Goal: Task Accomplishment & Management: Manage account settings

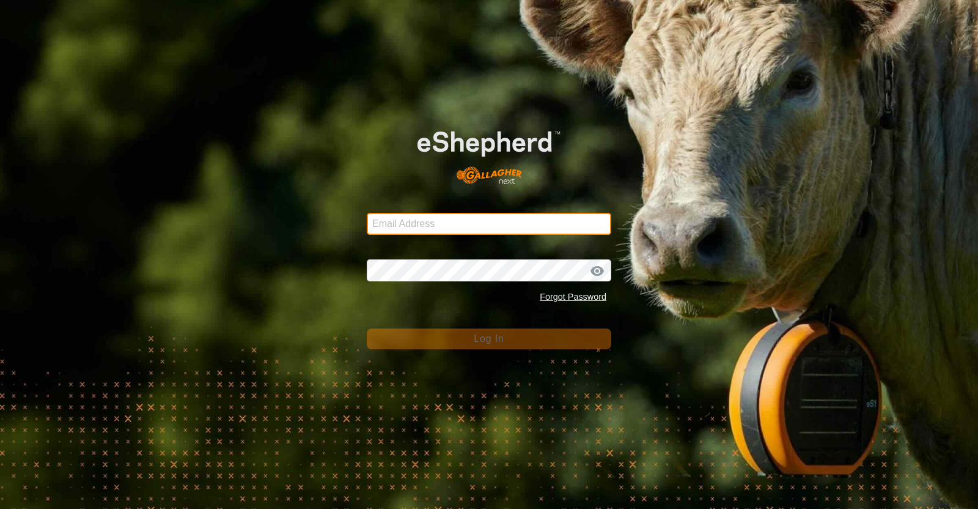
click at [538, 221] on input "Email Address" at bounding box center [489, 224] width 245 height 22
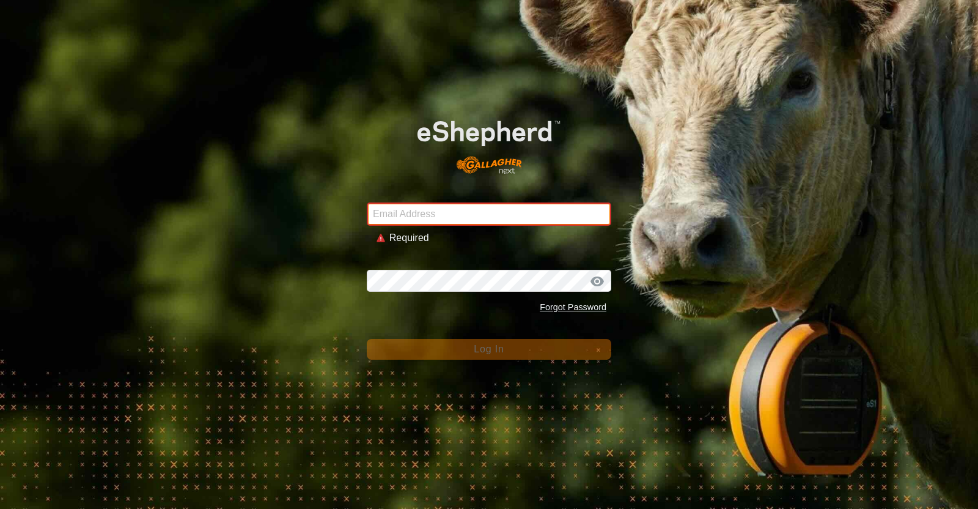
type input "[EMAIL_ADDRESS][DOMAIN_NAME]"
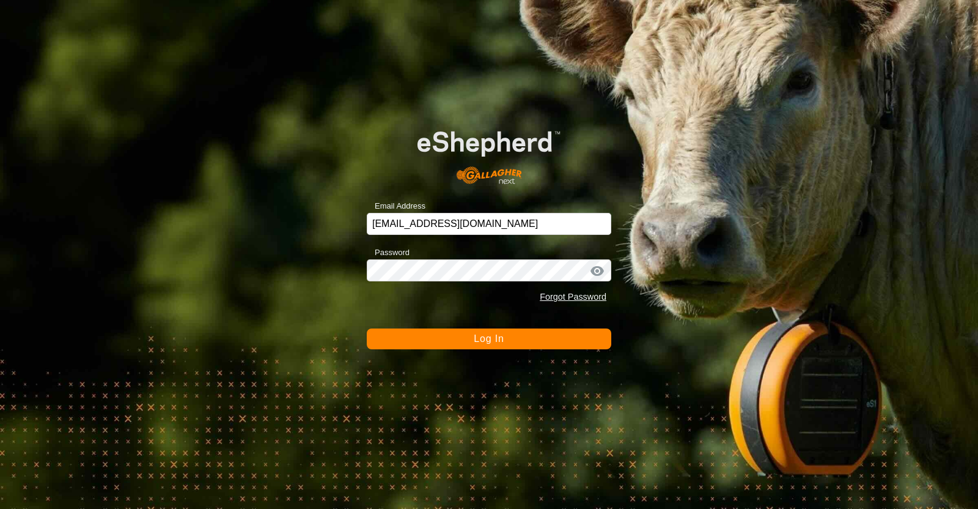
click at [473, 336] on button "Log In" at bounding box center [489, 338] width 245 height 21
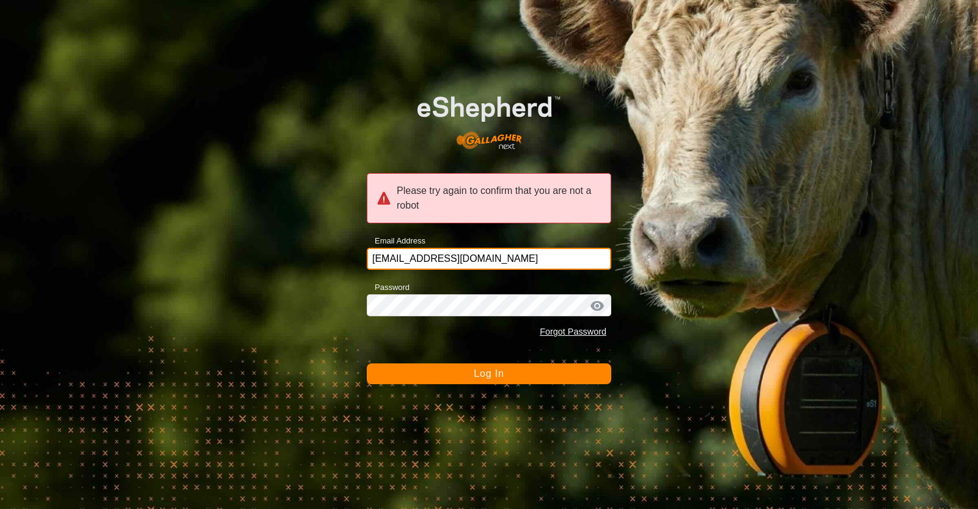
click at [496, 261] on input "[EMAIL_ADDRESS][DOMAIN_NAME]" at bounding box center [489, 259] width 245 height 22
click at [474, 370] on span "Log In" at bounding box center [489, 373] width 30 height 10
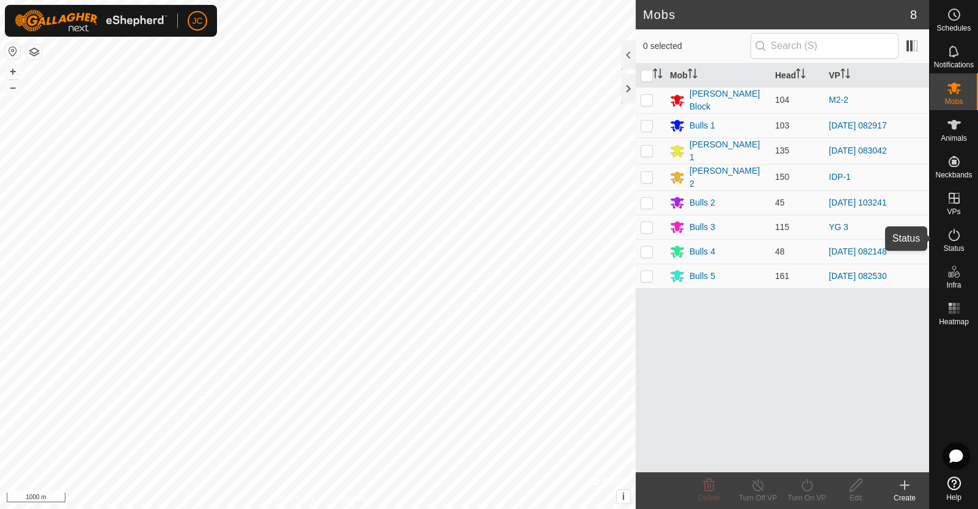
click at [964, 232] on es-activation-svg-icon at bounding box center [954, 235] width 22 height 20
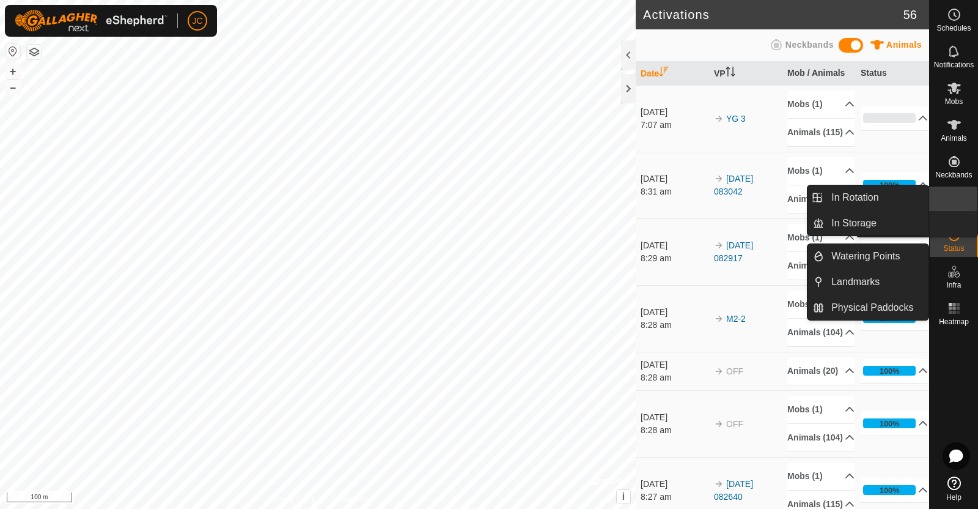
click at [955, 203] on icon at bounding box center [954, 198] width 11 height 11
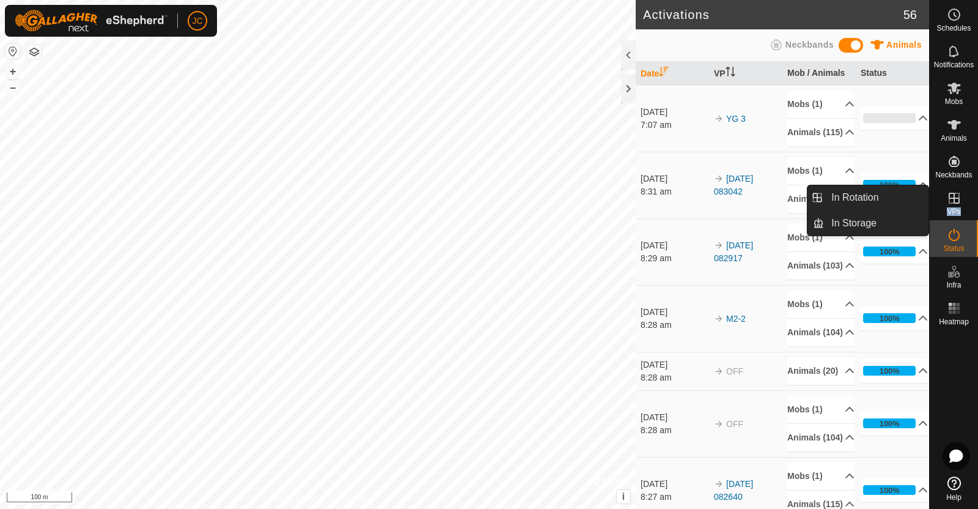
click at [955, 203] on icon at bounding box center [954, 198] width 11 height 11
click at [859, 197] on link "In Rotation" at bounding box center [876, 197] width 105 height 24
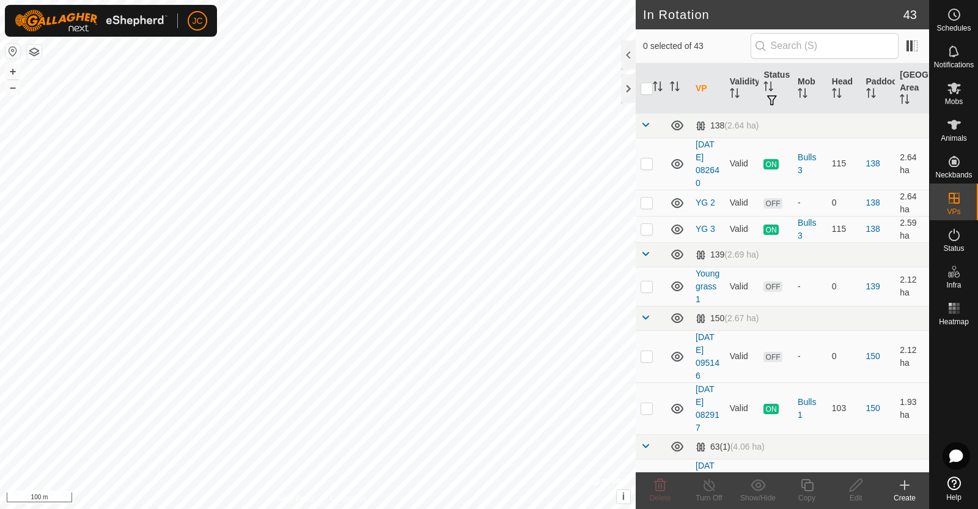
click at [912, 486] on create-svg-icon at bounding box center [904, 484] width 49 height 15
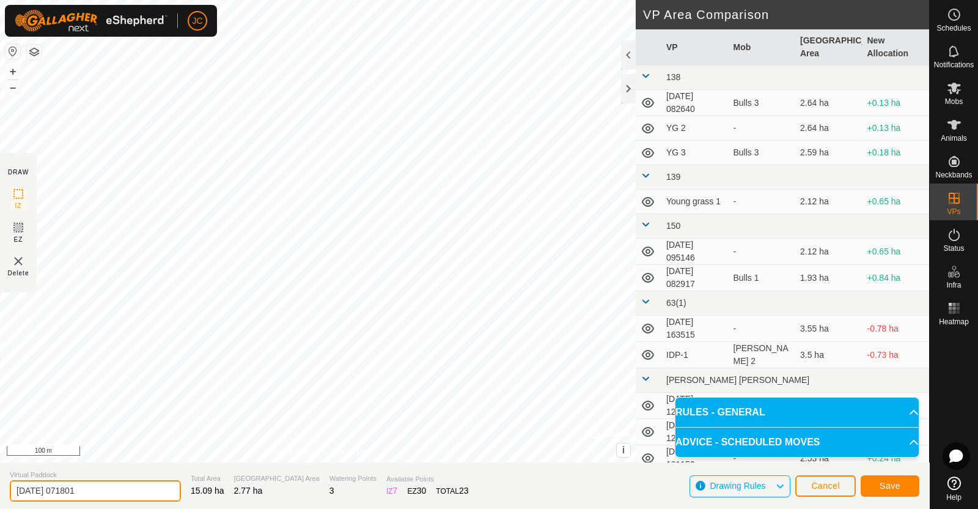
drag, startPoint x: 122, startPoint y: 490, endPoint x: 0, endPoint y: 503, distance: 122.3
click at [0, 503] on section "Virtual Paddock [DATE] 071801 Total Area 15.09 ha Grazing Area 2.77 ha Watering…" at bounding box center [464, 485] width 929 height 46
type input "Road Up Shift"
click at [902, 487] on button "Save" at bounding box center [890, 485] width 59 height 21
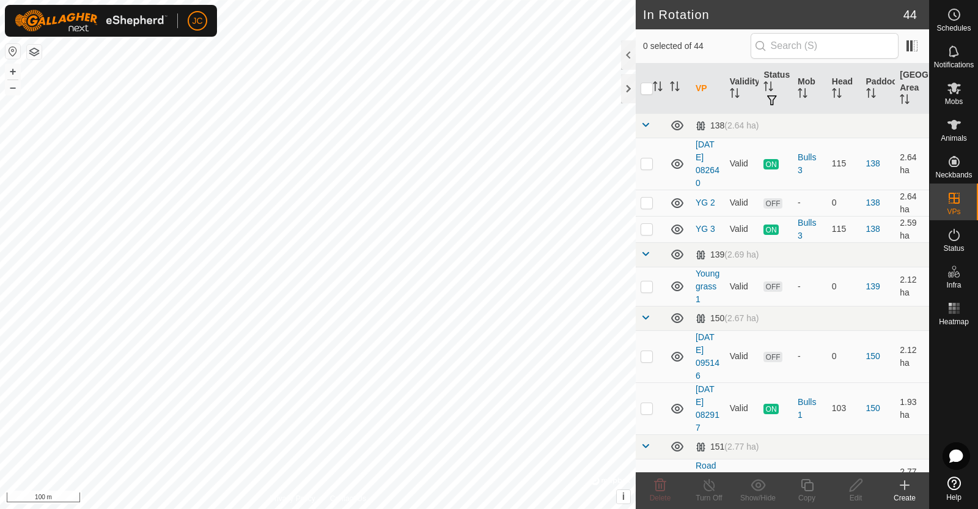
click at [905, 496] on div "Create" at bounding box center [904, 497] width 49 height 11
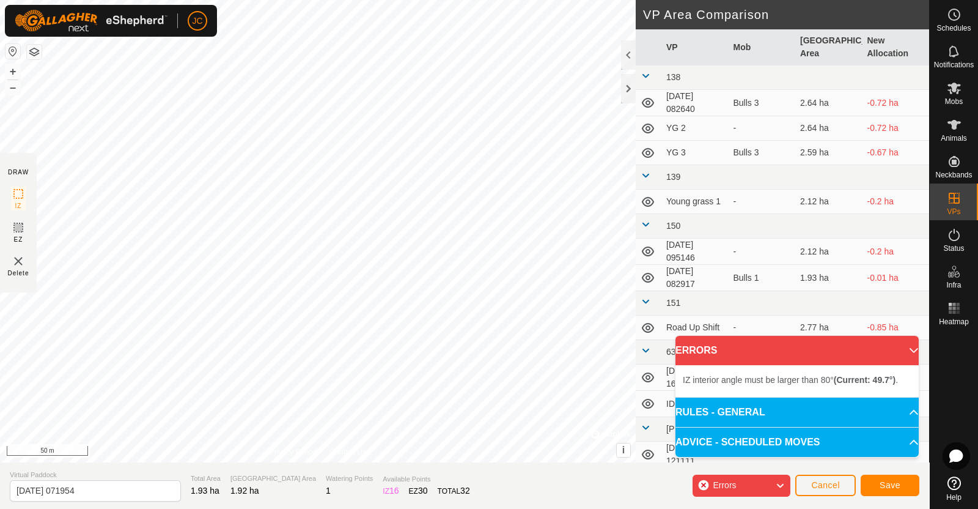
click at [312, 330] on div "IZ interior angle must be larger than 80° (Current: 49.7°) . + – ⇧ i © Mapbox ,…" at bounding box center [318, 231] width 636 height 462
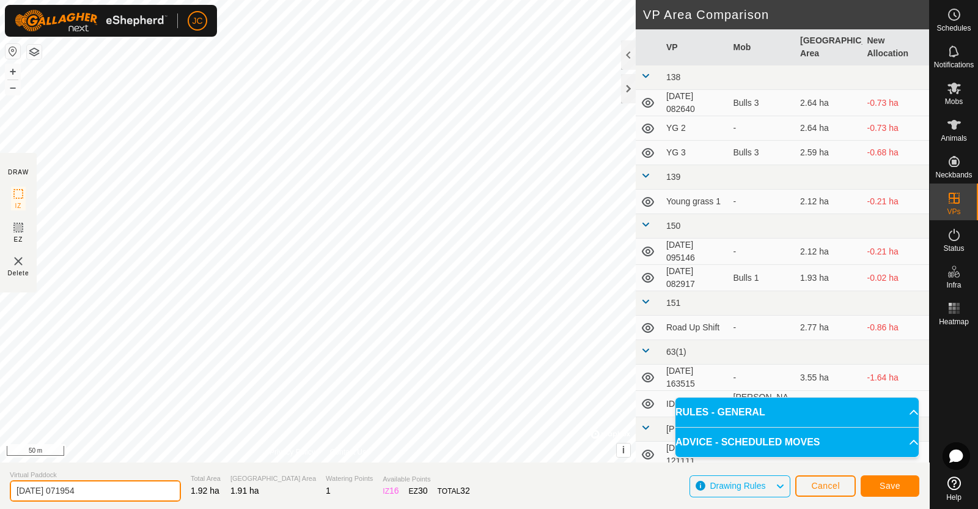
drag, startPoint x: 103, startPoint y: 491, endPoint x: 0, endPoint y: 484, distance: 103.6
click at [0, 484] on section "Virtual Paddock [DATE] 071954 Total Area 1.92 ha Grazing Area 1.91 ha Watering …" at bounding box center [464, 485] width 929 height 46
type input "[DATE]"
click at [882, 485] on span "Save" at bounding box center [890, 485] width 21 height 10
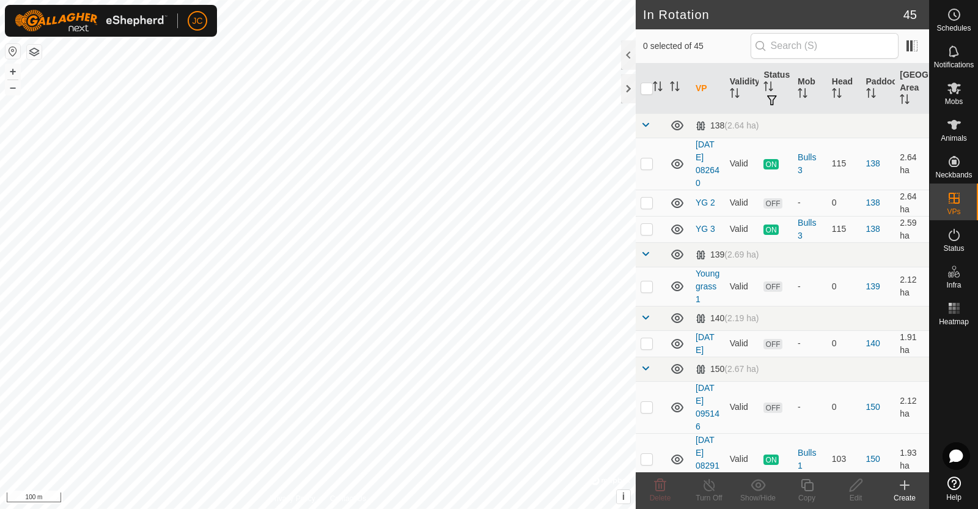
click at [899, 489] on icon at bounding box center [904, 484] width 15 height 15
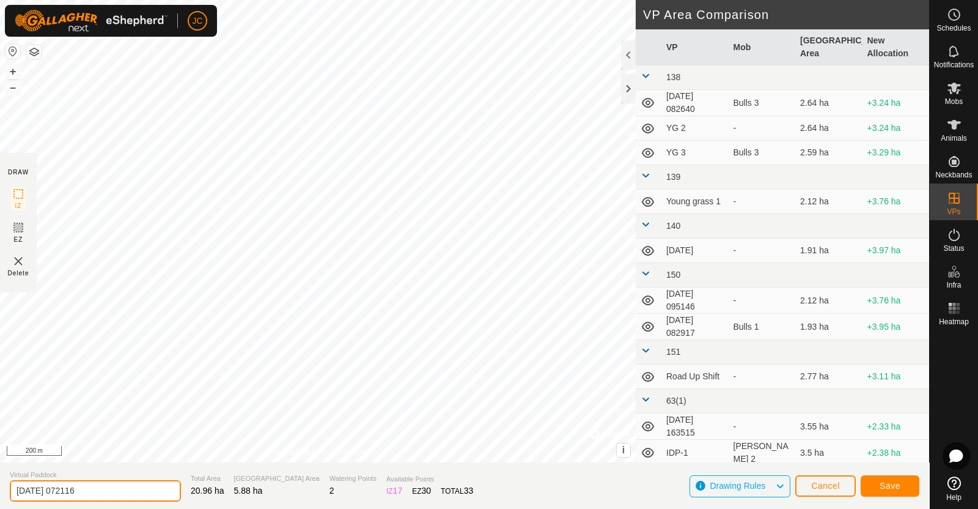
drag, startPoint x: 128, startPoint y: 485, endPoint x: 0, endPoint y: 488, distance: 128.4
click at [0, 488] on section "Virtual Paddock [DATE] 072116 Total Area 20.96 ha Grazing Area 5.88 ha Watering…" at bounding box center [464, 485] width 929 height 46
type input "[PERSON_NAME] Shift"
click at [885, 488] on span "Save" at bounding box center [890, 485] width 21 height 10
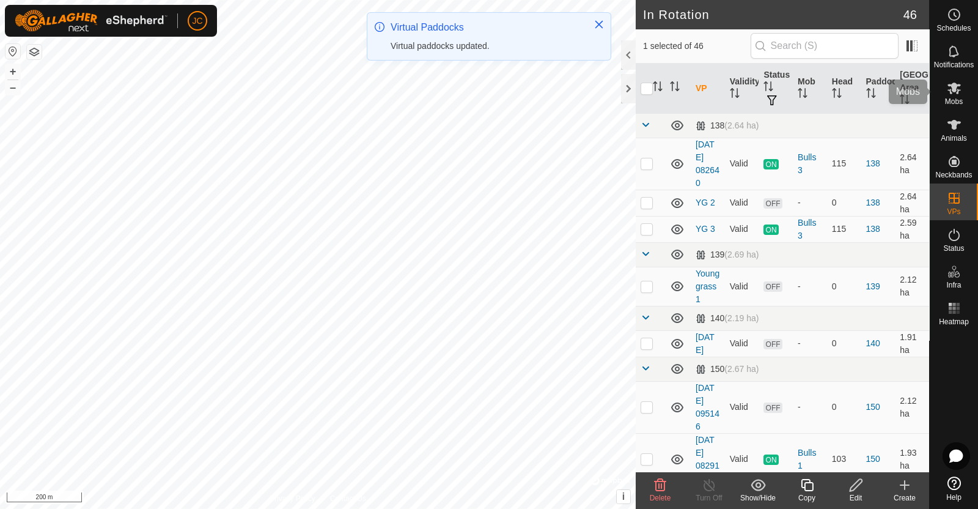
click at [957, 92] on icon at bounding box center [954, 89] width 13 height 12
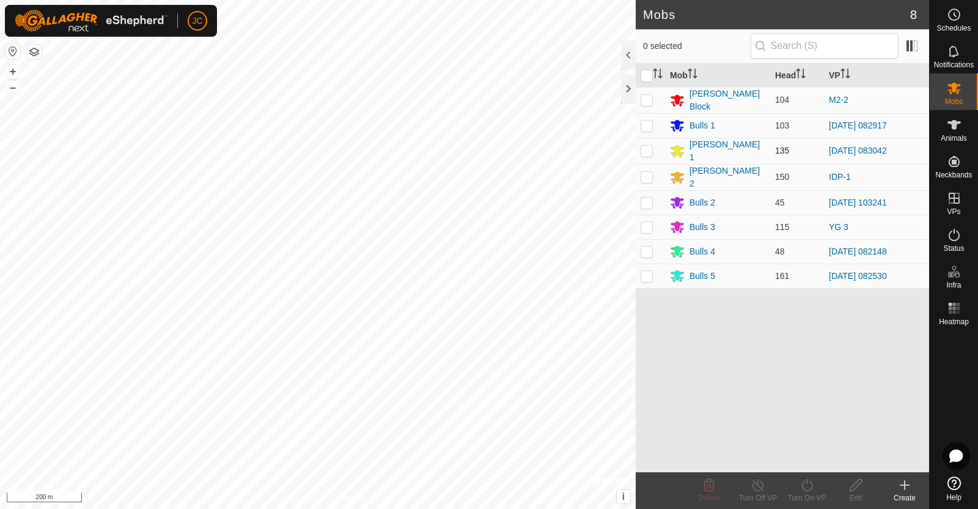
click at [643, 145] on p-checkbox at bounding box center [647, 150] width 12 height 10
checkbox input "true"
click at [807, 490] on icon at bounding box center [806, 485] width 11 height 12
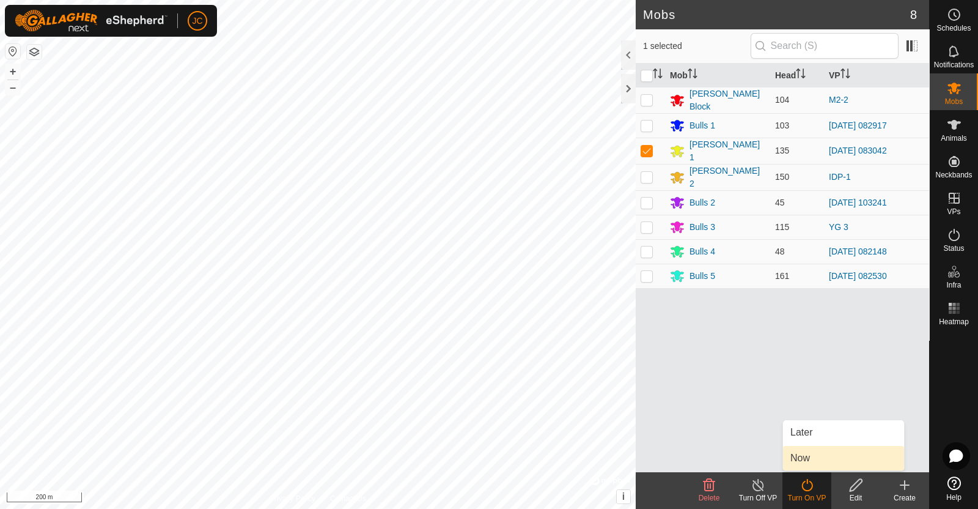
click at [808, 463] on link "Now" at bounding box center [843, 458] width 121 height 24
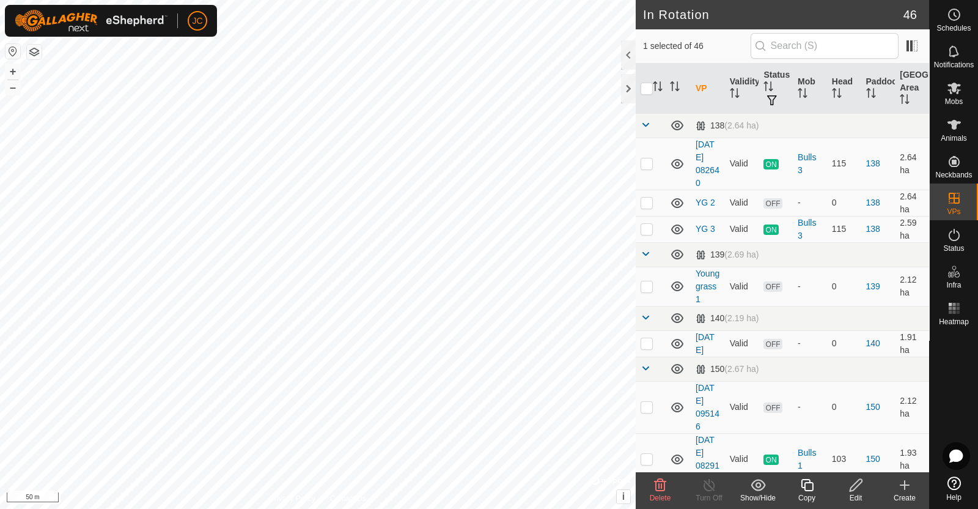
checkbox input "false"
checkbox input "true"
click at [907, 492] on div "Create" at bounding box center [904, 497] width 49 height 11
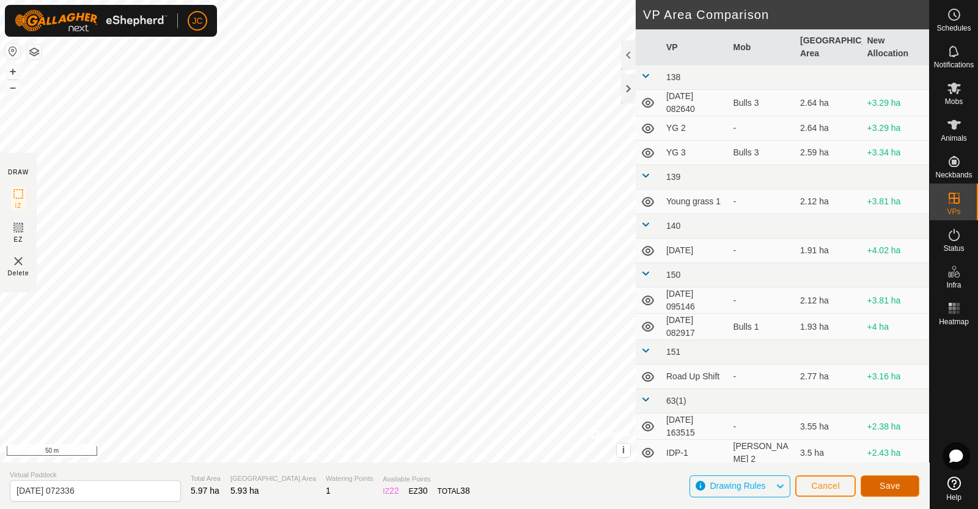
click at [889, 479] on button "Save" at bounding box center [890, 485] width 59 height 21
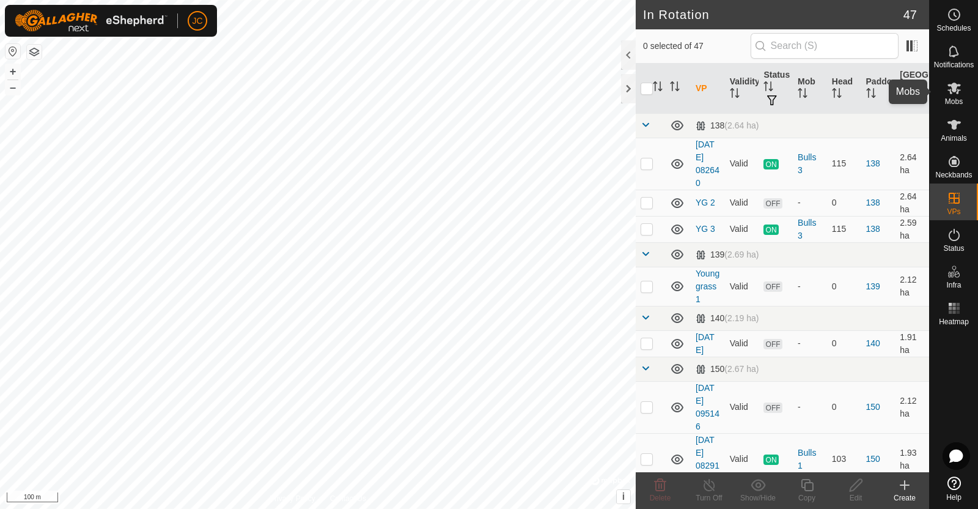
click at [957, 81] on icon at bounding box center [954, 88] width 15 height 15
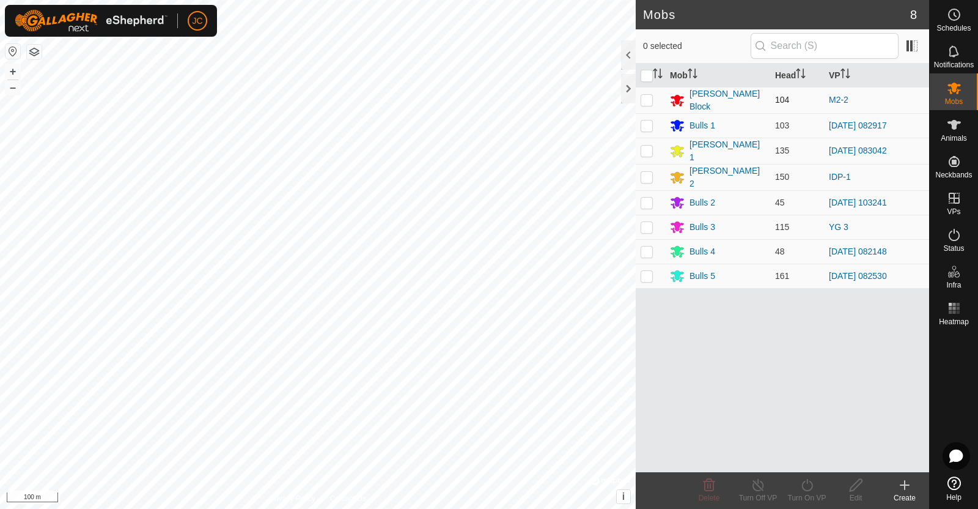
click at [647, 106] on td at bounding box center [650, 100] width 29 height 26
checkbox input "true"
click at [809, 482] on icon at bounding box center [807, 484] width 15 height 15
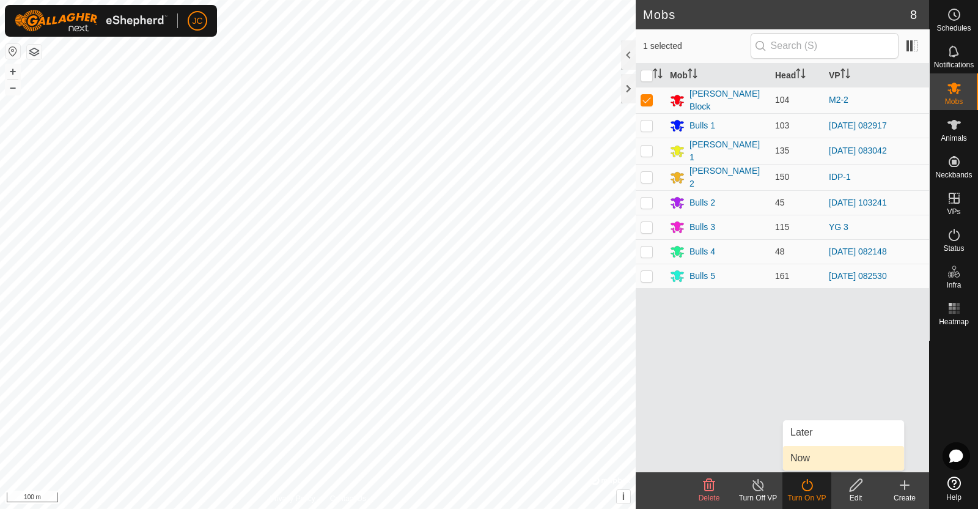
click at [803, 461] on link "Now" at bounding box center [843, 458] width 121 height 24
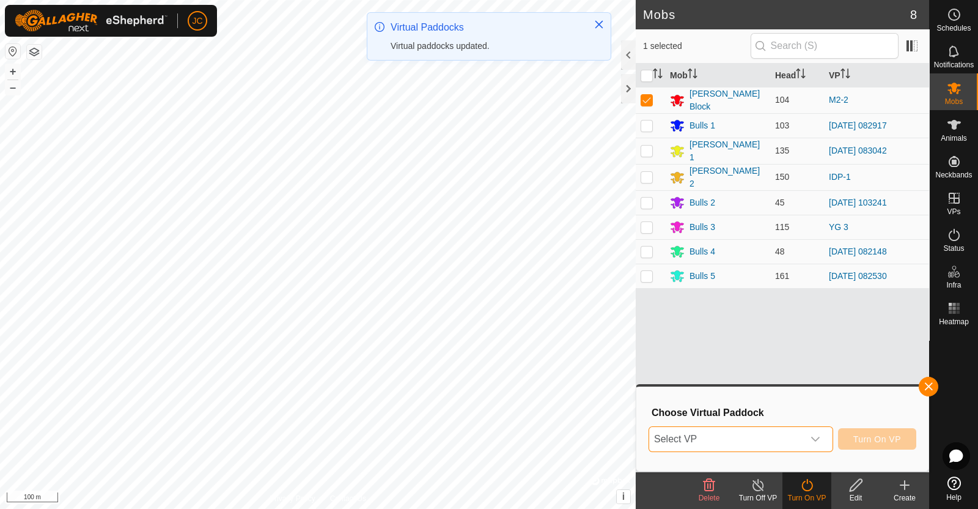
click at [765, 443] on span "Select VP" at bounding box center [726, 439] width 154 height 24
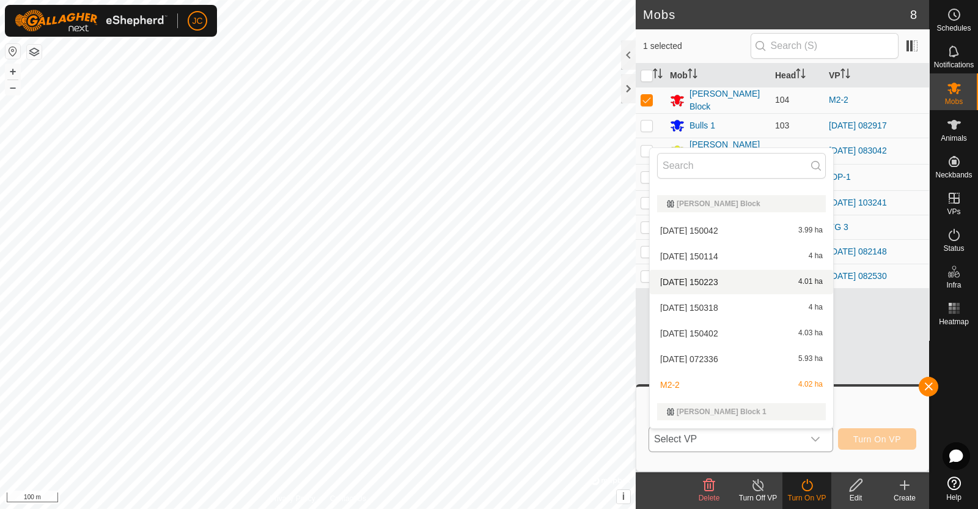
scroll to position [918, 0]
click at [720, 356] on li "[DATE] 072336 5.93 ha" at bounding box center [741, 357] width 183 height 24
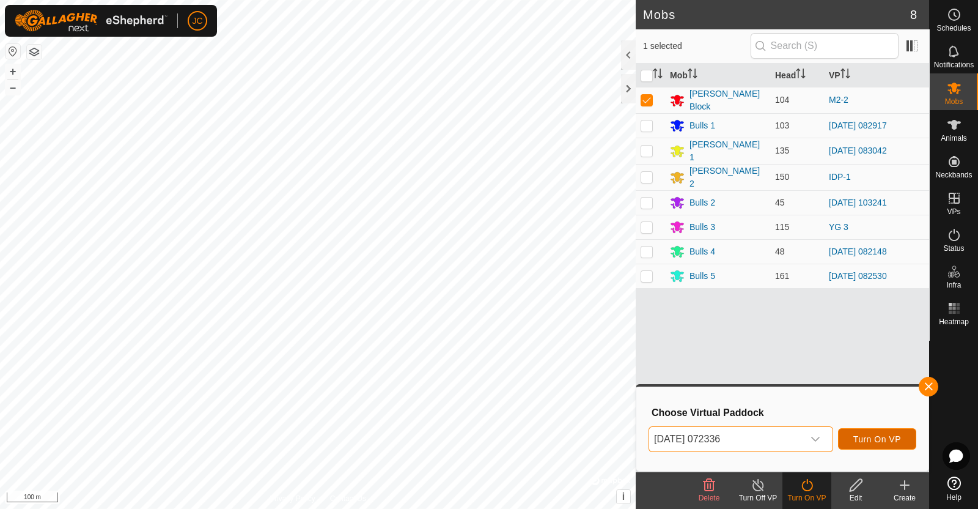
click at [884, 438] on span "Turn On VP" at bounding box center [877, 439] width 48 height 10
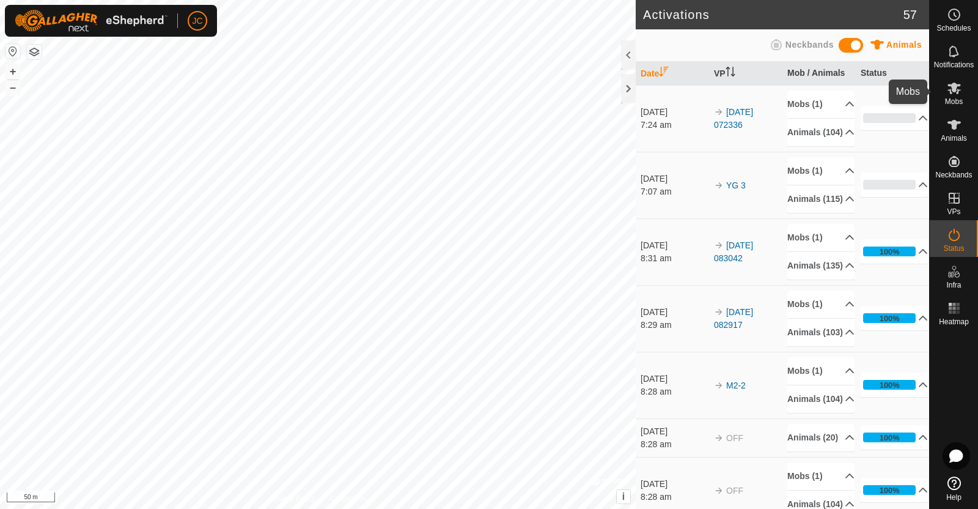
click at [963, 95] on es-mob-svg-icon at bounding box center [954, 88] width 22 height 20
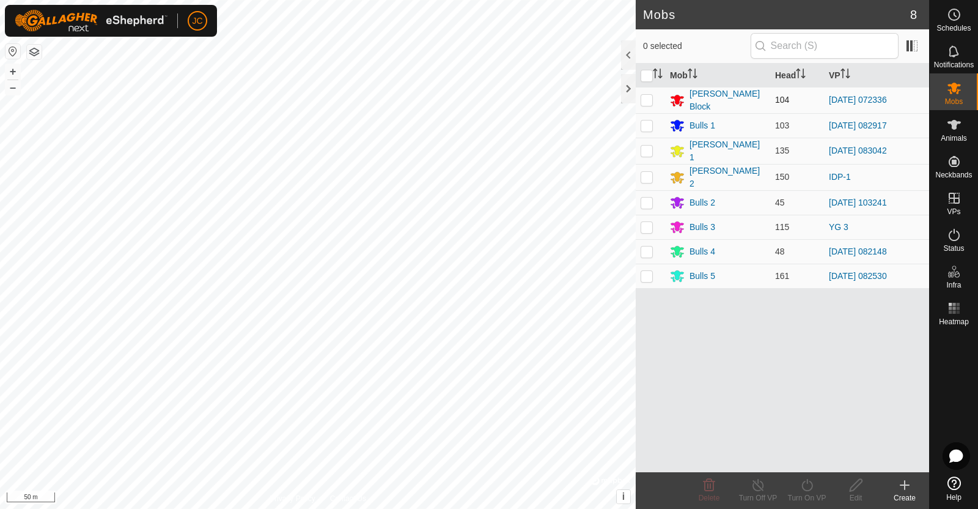
click at [647, 103] on td at bounding box center [650, 100] width 29 height 26
click at [646, 103] on p-checkbox at bounding box center [647, 100] width 12 height 10
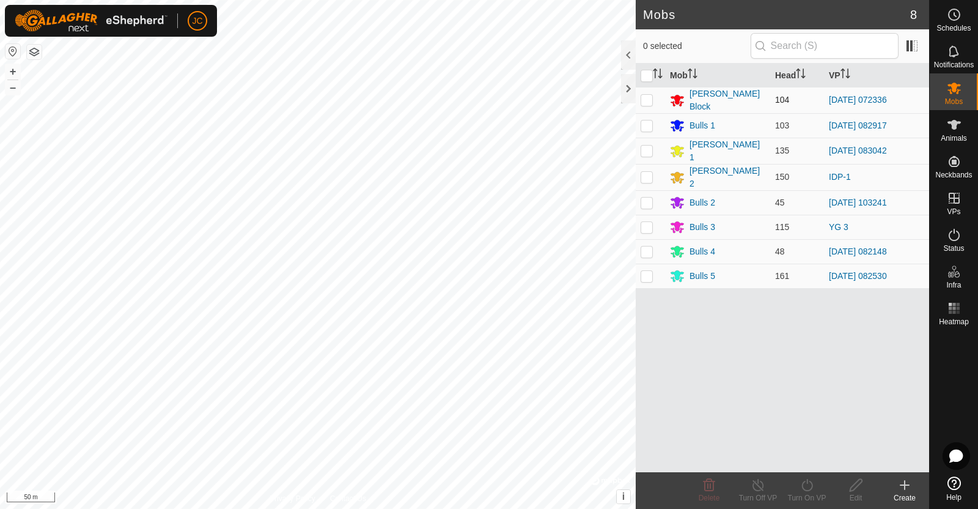
checkbox input "true"
click at [760, 490] on icon at bounding box center [758, 484] width 15 height 15
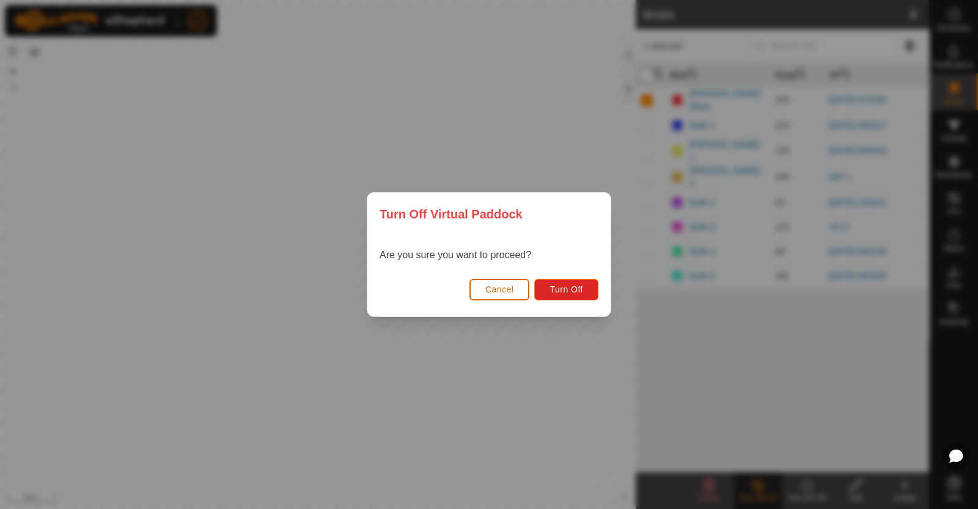
click at [506, 293] on span "Cancel" at bounding box center [499, 289] width 29 height 10
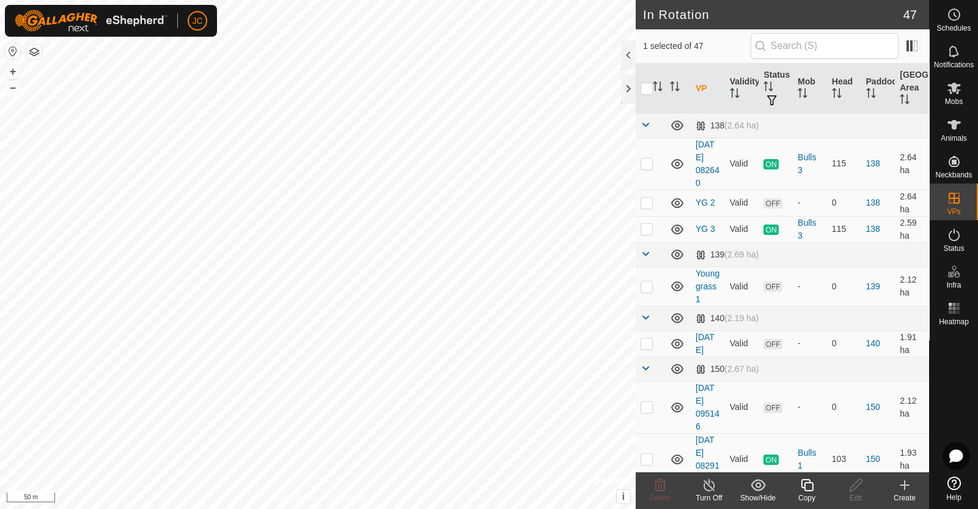
checkbox input "true"
checkbox input "false"
checkbox input "true"
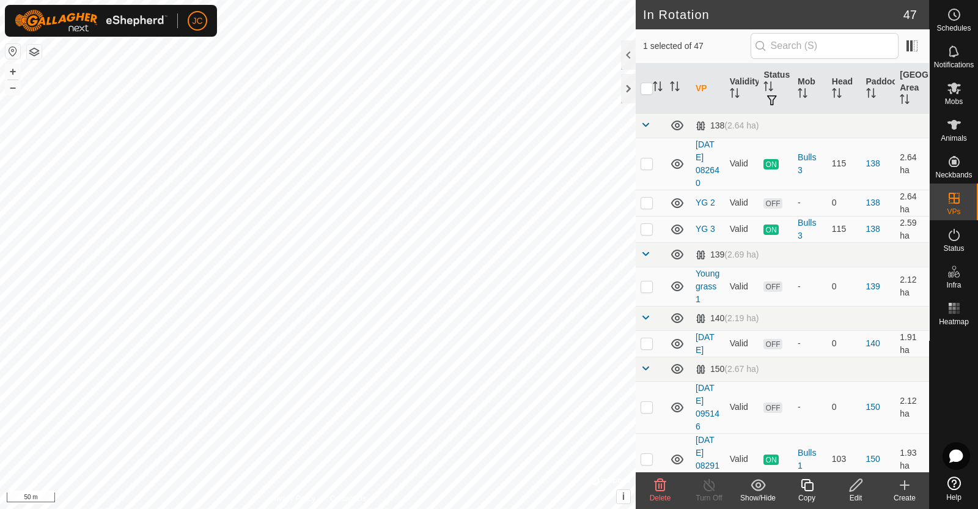
checkbox input "false"
checkbox input "true"
checkbox input "false"
checkbox input "true"
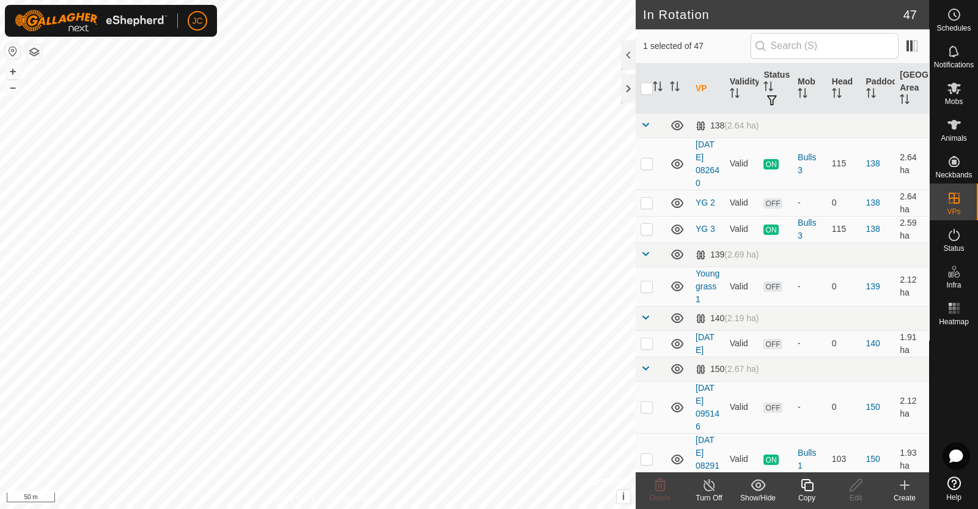
click at [709, 494] on div "Turn Off" at bounding box center [709, 497] width 49 height 11
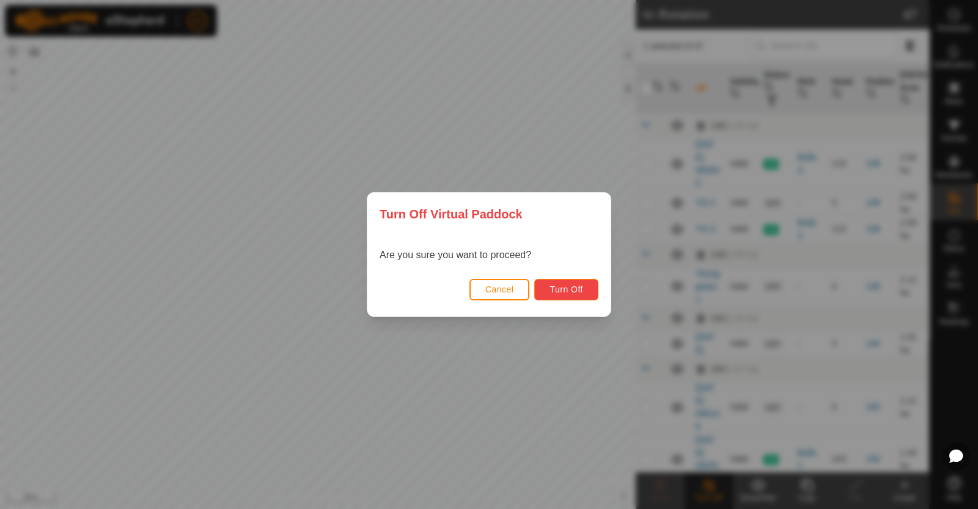
click at [572, 284] on span "Turn Off" at bounding box center [567, 289] width 34 height 10
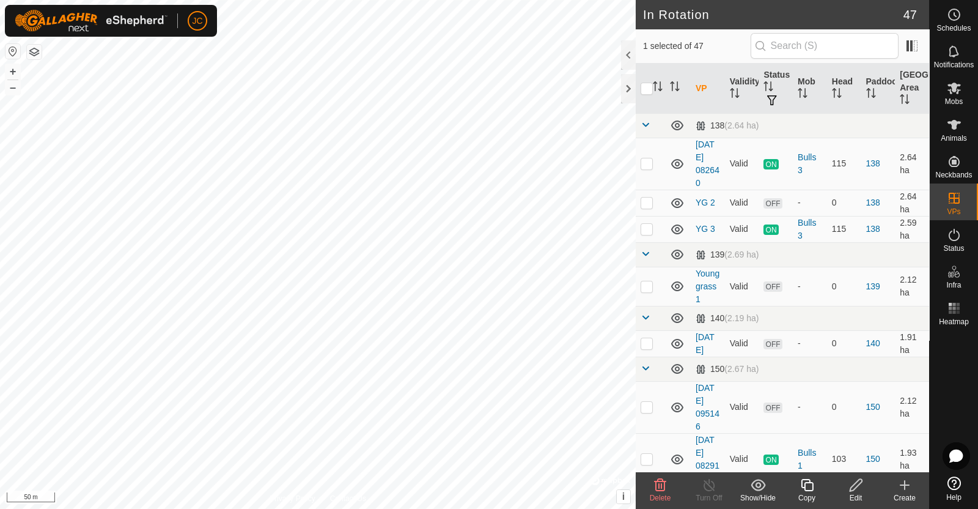
checkbox input "false"
checkbox input "true"
checkbox input "false"
click at [952, 91] on icon at bounding box center [954, 88] width 15 height 15
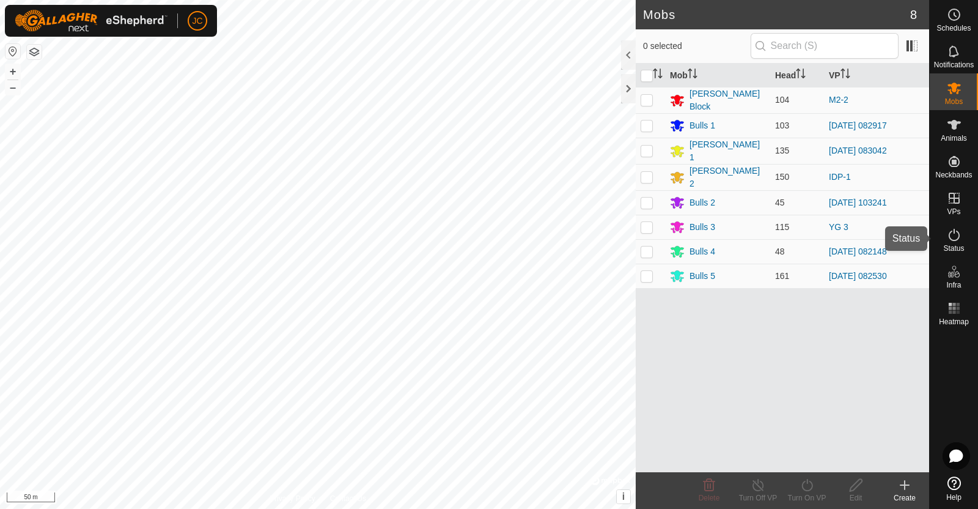
click at [953, 233] on icon at bounding box center [954, 234] width 15 height 15
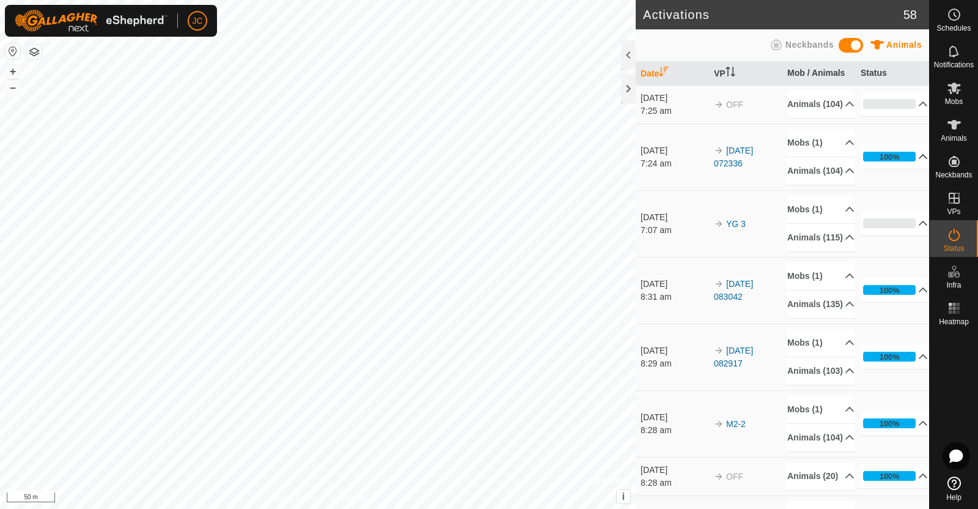
click at [906, 169] on p-accordion-header "100%" at bounding box center [894, 156] width 67 height 24
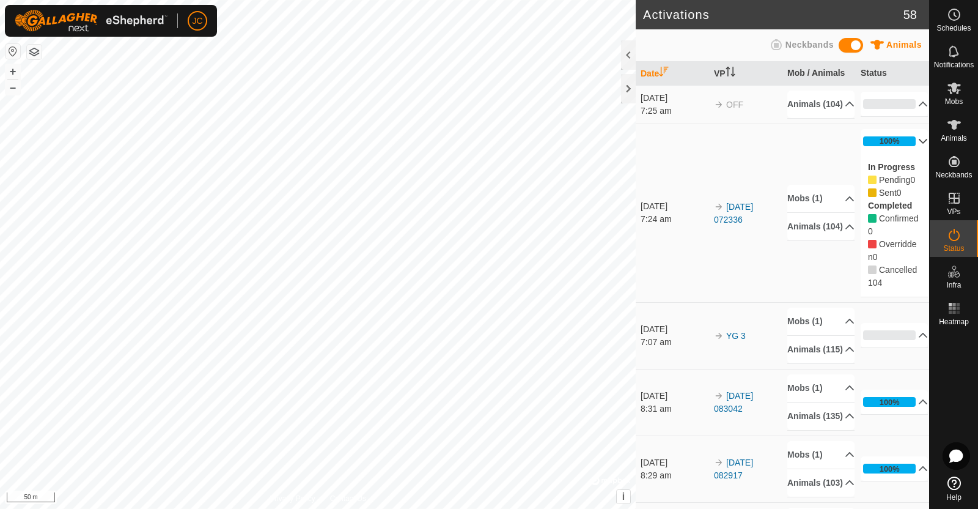
click at [905, 150] on p-accordion-header "100%" at bounding box center [894, 141] width 67 height 24
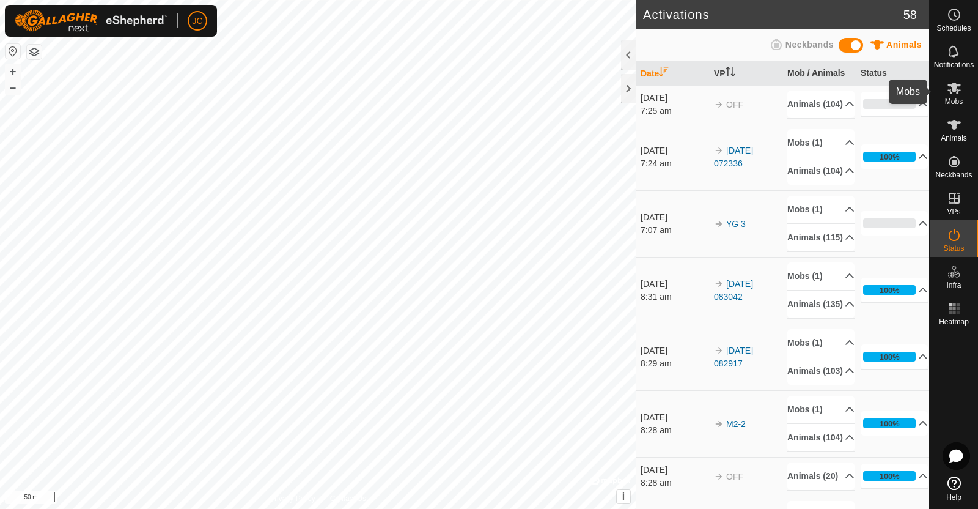
click at [956, 96] on es-mob-svg-icon at bounding box center [954, 88] width 22 height 20
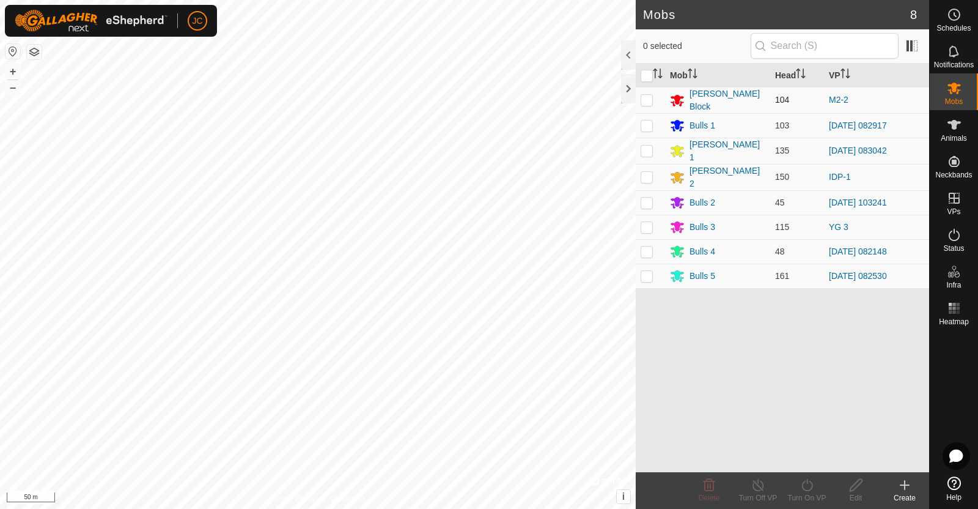
click at [645, 100] on p-checkbox at bounding box center [647, 100] width 12 height 10
checkbox input "true"
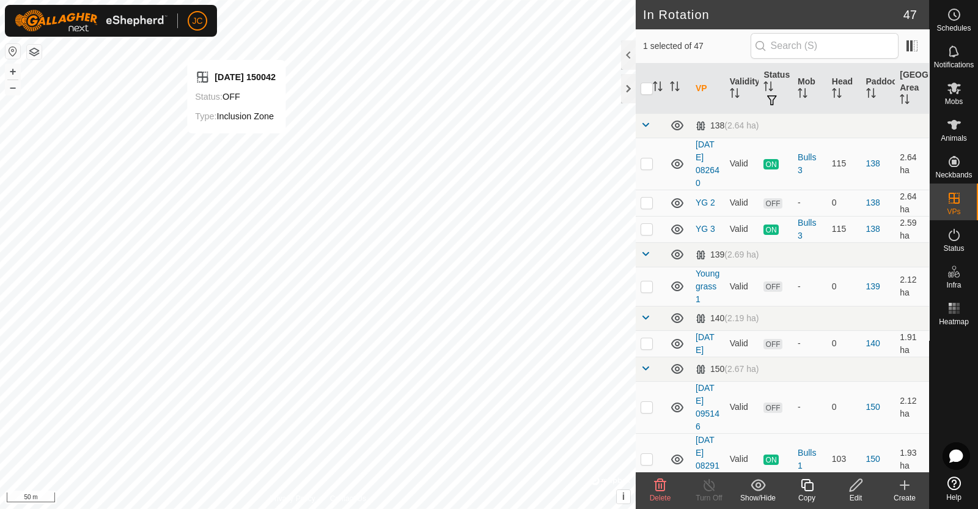
checkbox input "false"
checkbox input "true"
click at [962, 88] on es-mob-svg-icon at bounding box center [954, 88] width 22 height 20
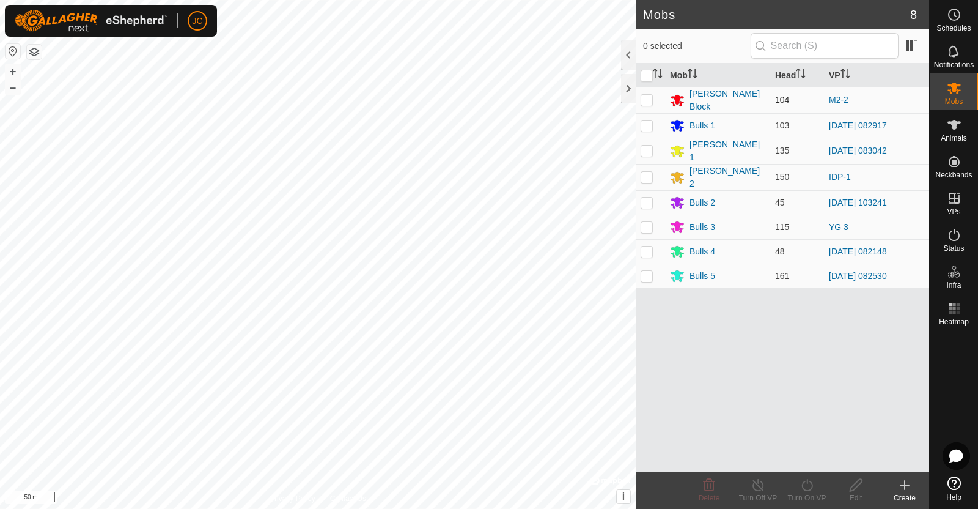
click at [651, 98] on p-checkbox at bounding box center [647, 100] width 12 height 10
checkbox input "true"
click at [807, 490] on icon at bounding box center [806, 485] width 11 height 12
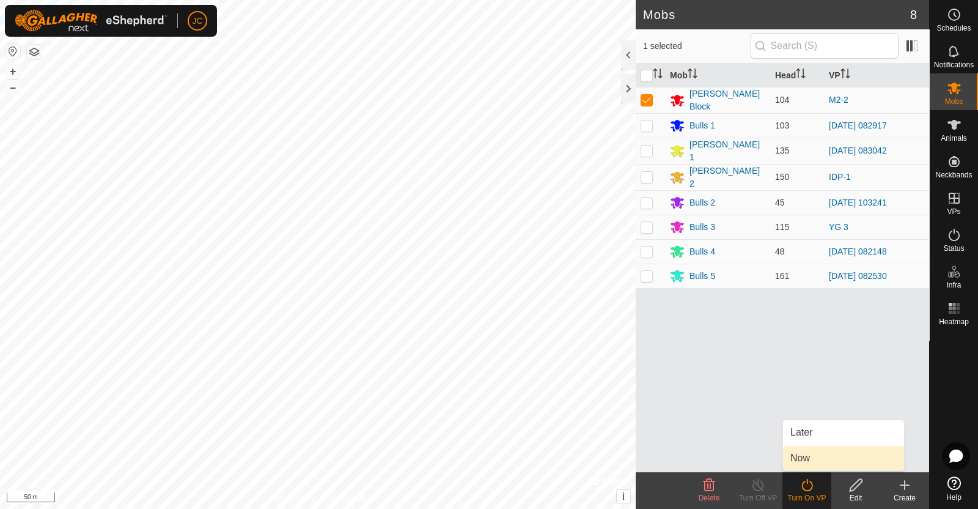
click at [807, 466] on link "Now" at bounding box center [843, 458] width 121 height 24
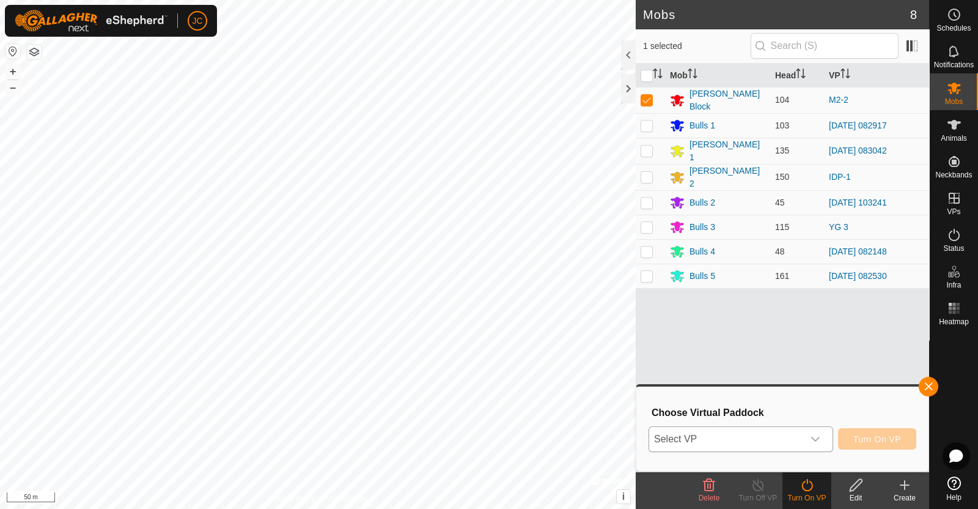
click at [702, 441] on span "Select VP" at bounding box center [726, 439] width 154 height 24
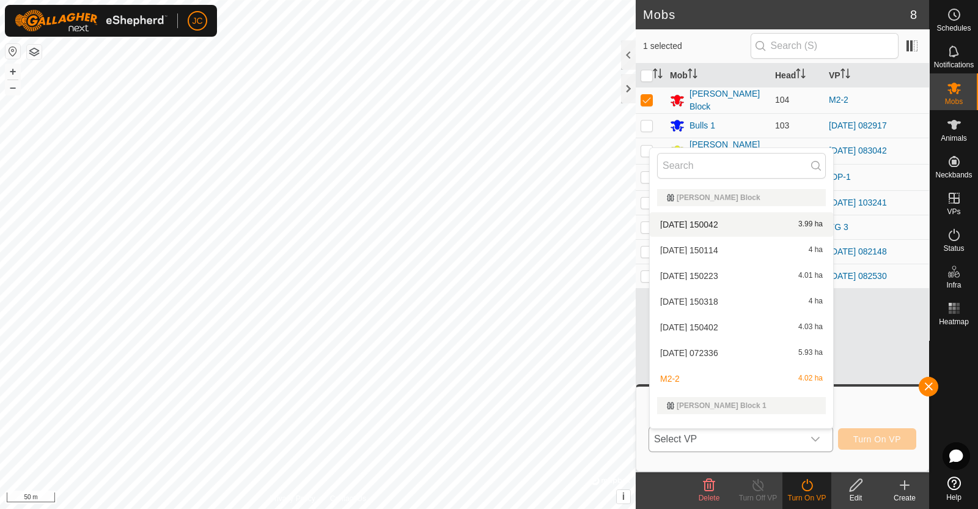
scroll to position [922, 0]
click at [697, 350] on li "[DATE] 072336 5.93 ha" at bounding box center [741, 353] width 183 height 24
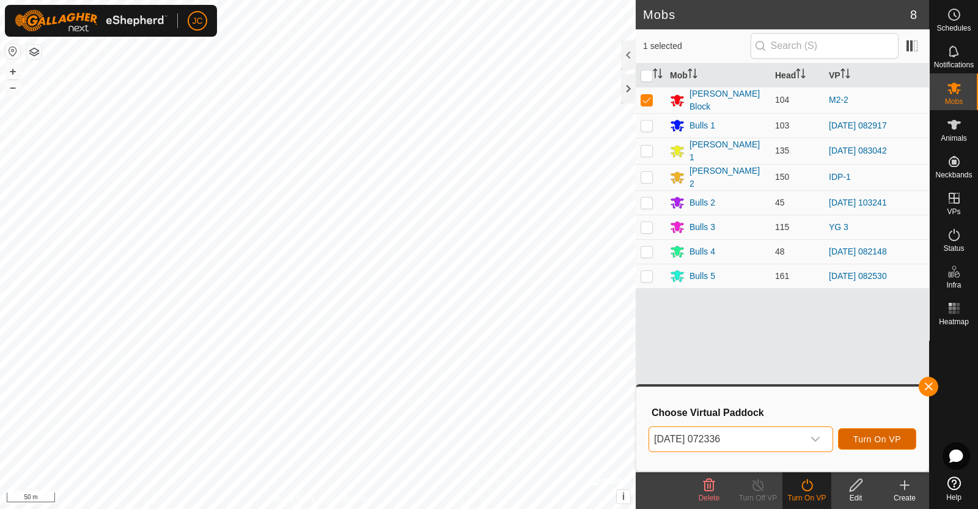
click at [894, 437] on span "Turn On VP" at bounding box center [877, 439] width 48 height 10
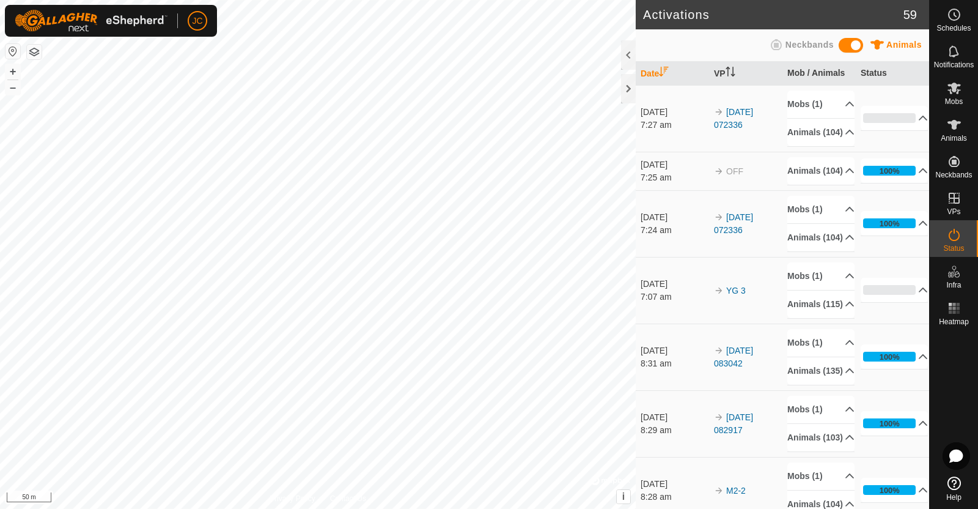
click at [39, 52] on button "button" at bounding box center [34, 52] width 15 height 15
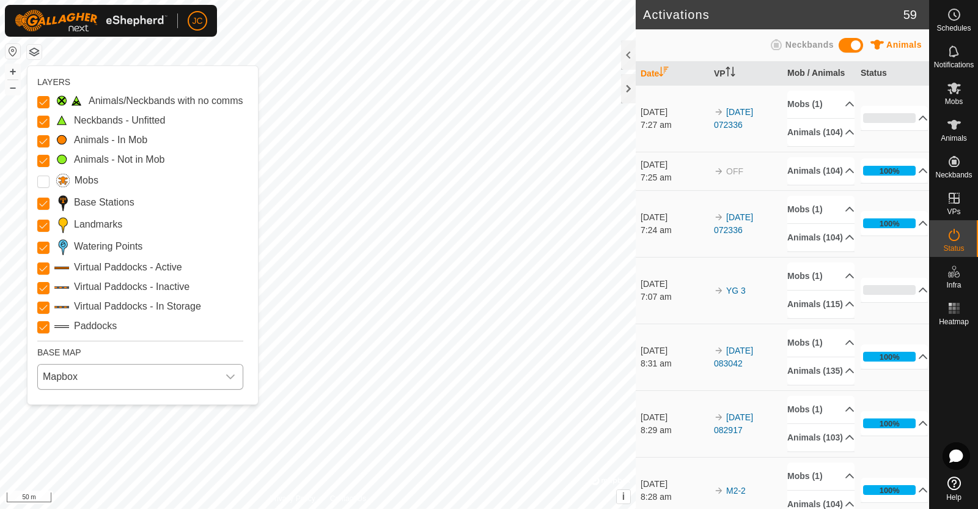
click at [105, 385] on span "Mapbox" at bounding box center [128, 376] width 180 height 24
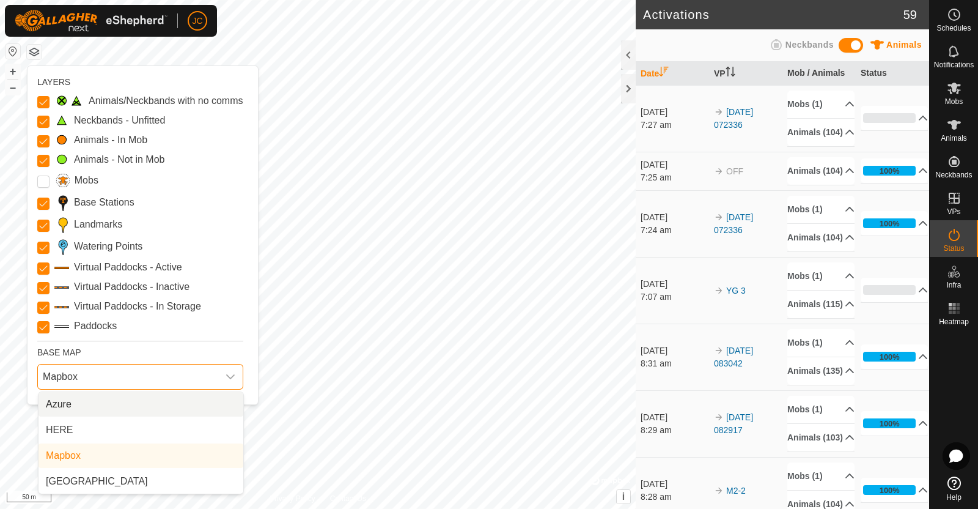
click at [99, 414] on li "Azure" at bounding box center [141, 404] width 205 height 24
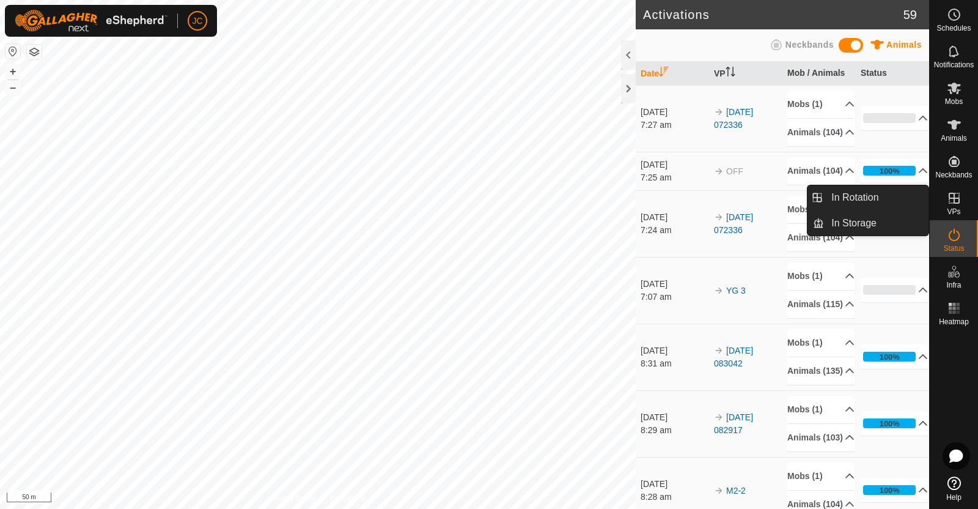
click at [966, 196] on link "In Rotation" at bounding box center [925, 198] width 105 height 24
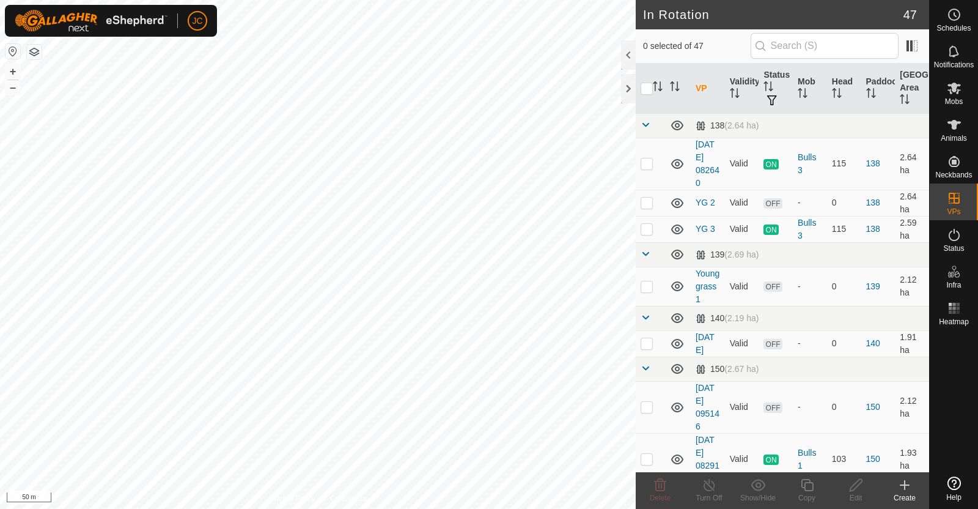
click at [907, 499] on div "Create" at bounding box center [904, 497] width 49 height 11
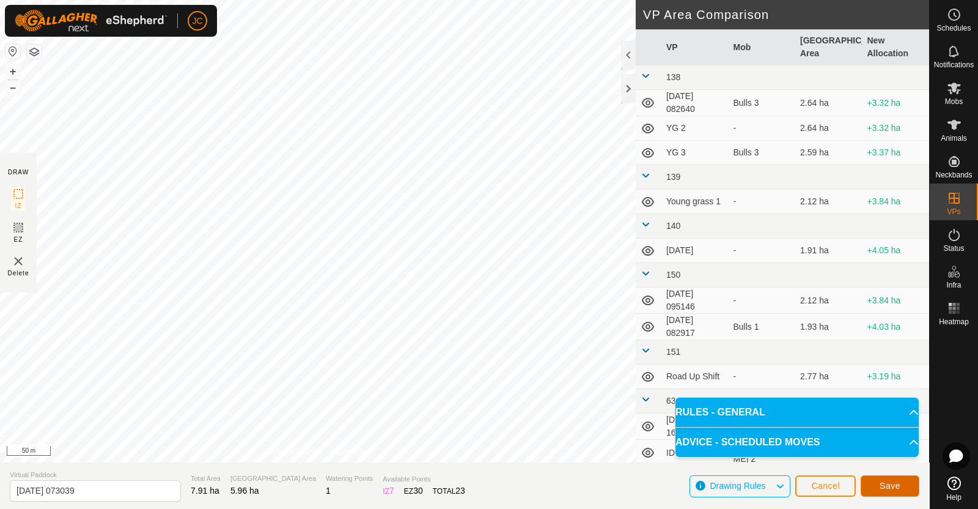
click at [890, 487] on span "Save" at bounding box center [890, 485] width 21 height 10
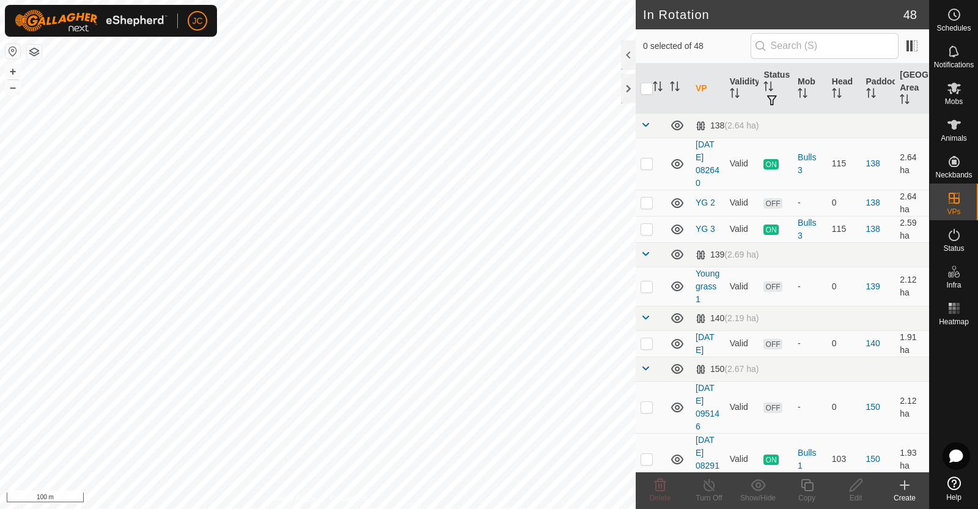
click at [908, 492] on div "Create" at bounding box center [904, 497] width 49 height 11
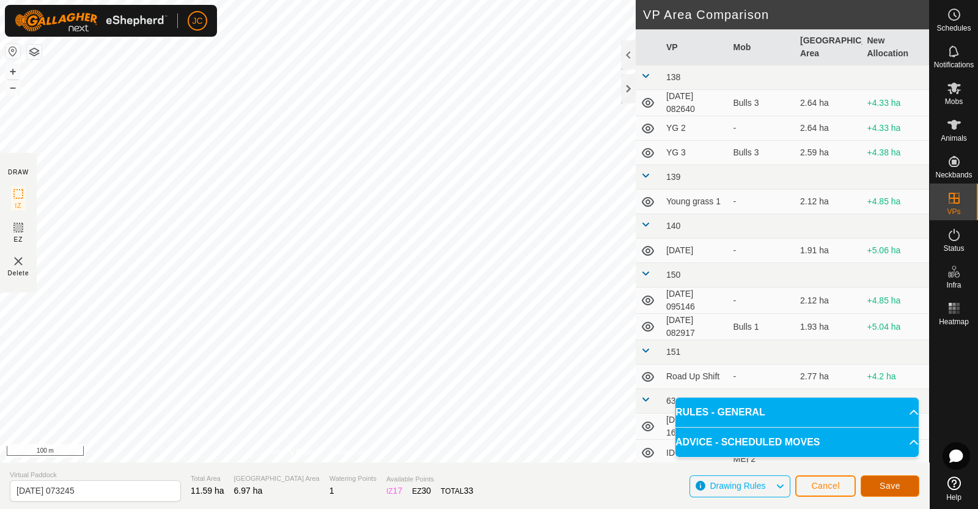
click at [878, 485] on button "Save" at bounding box center [890, 485] width 59 height 21
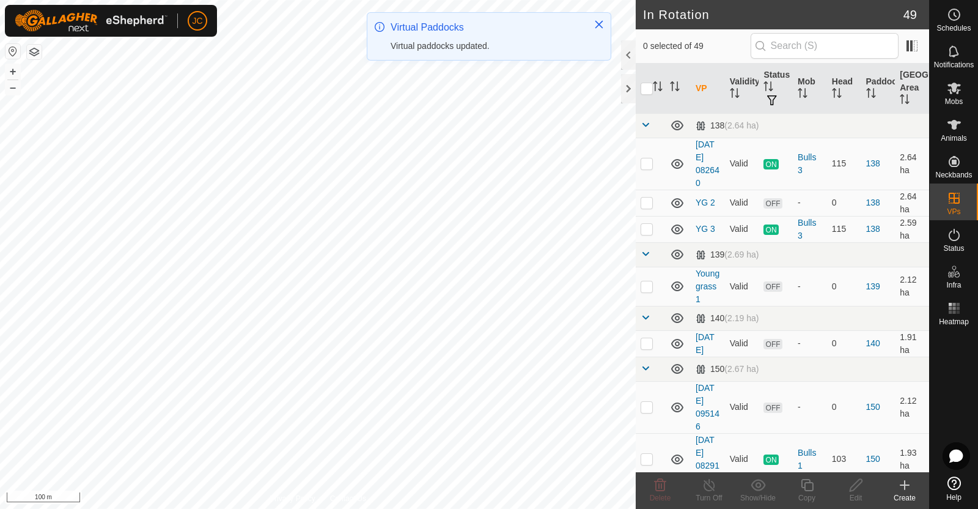
click at [905, 479] on icon at bounding box center [904, 484] width 15 height 15
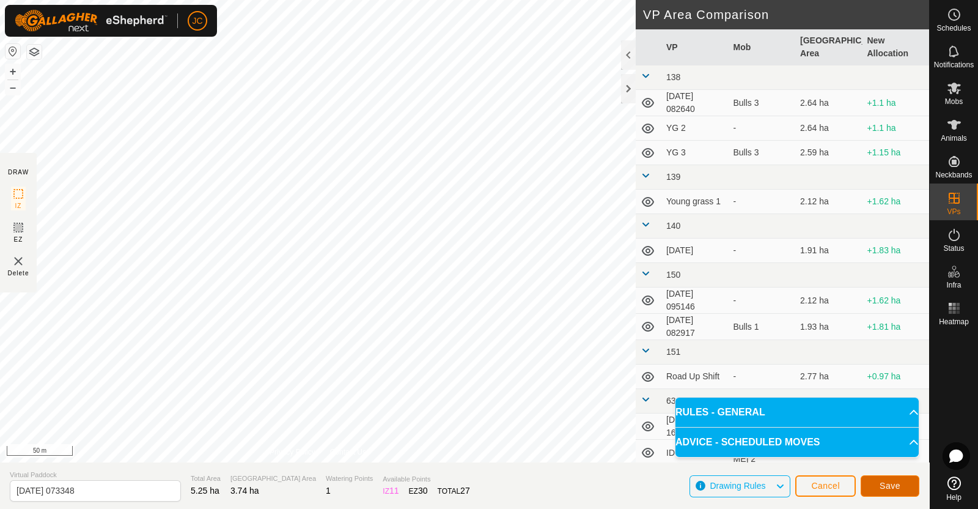
click at [889, 484] on span "Save" at bounding box center [890, 485] width 21 height 10
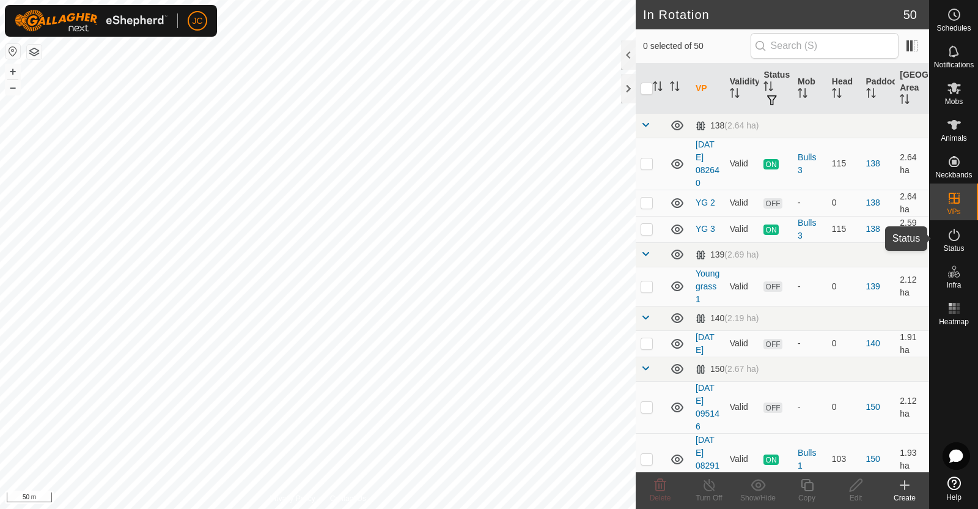
click at [959, 240] on icon at bounding box center [954, 234] width 15 height 15
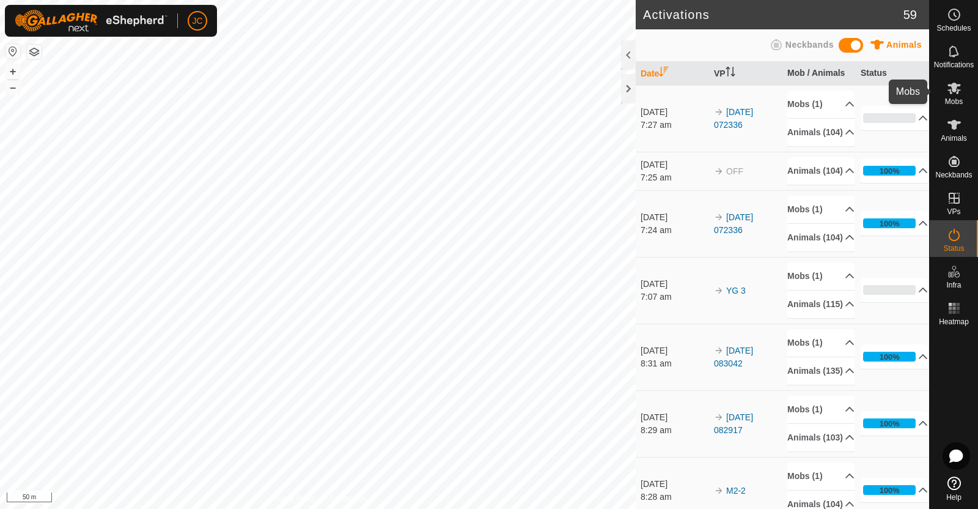
click at [955, 98] on span "Mobs" at bounding box center [954, 101] width 18 height 7
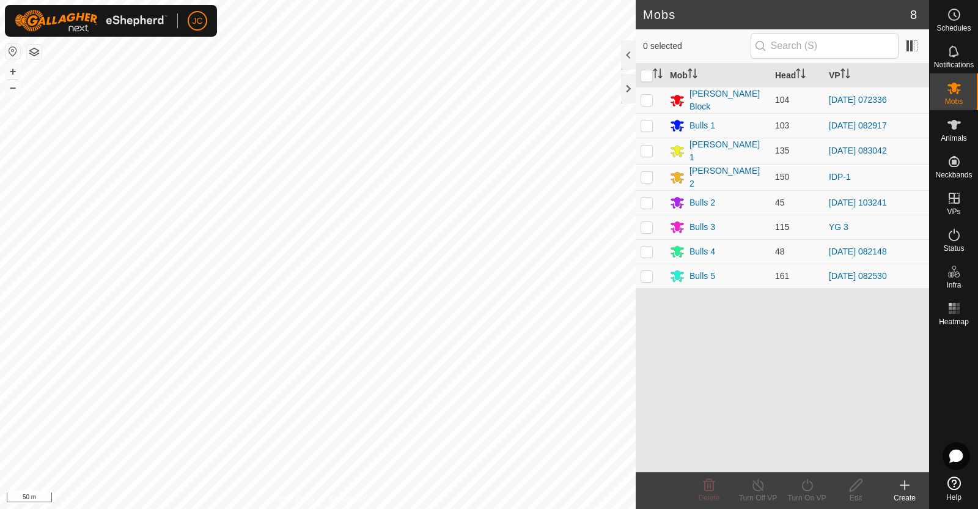
click at [642, 224] on p-checkbox at bounding box center [647, 227] width 12 height 10
checkbox input "false"
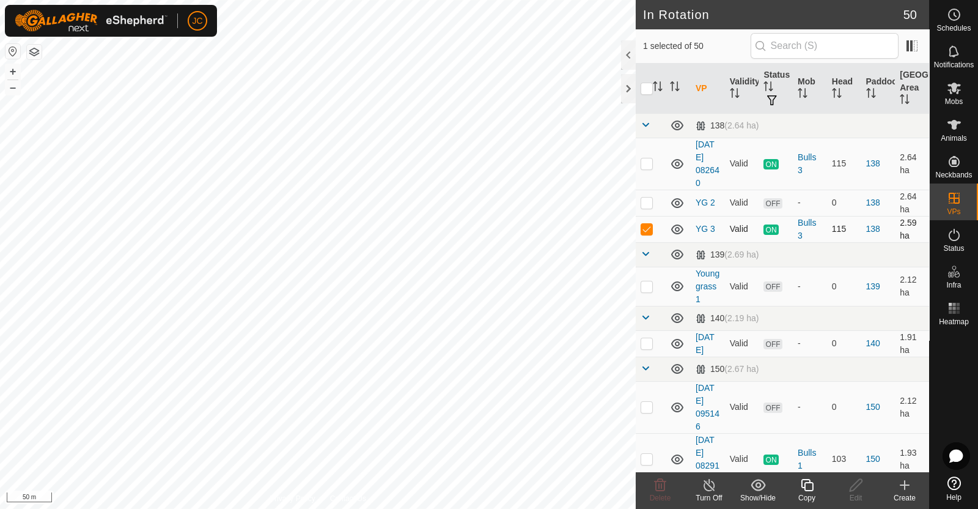
click at [650, 227] on p-checkbox at bounding box center [647, 229] width 12 height 10
checkbox input "false"
click at [647, 160] on p-checkbox at bounding box center [647, 163] width 12 height 10
checkbox input "true"
click at [710, 483] on icon at bounding box center [709, 484] width 15 height 15
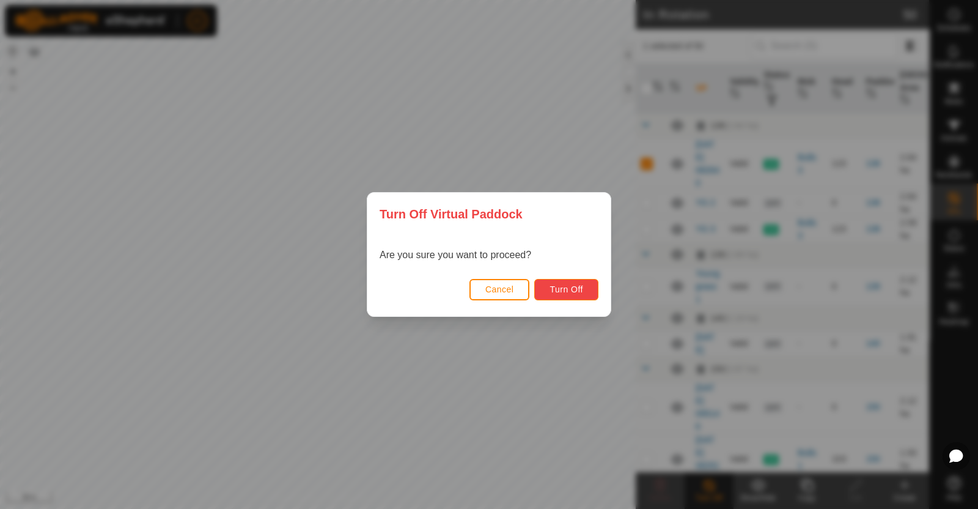
click at [555, 295] on button "Turn Off" at bounding box center [566, 289] width 64 height 21
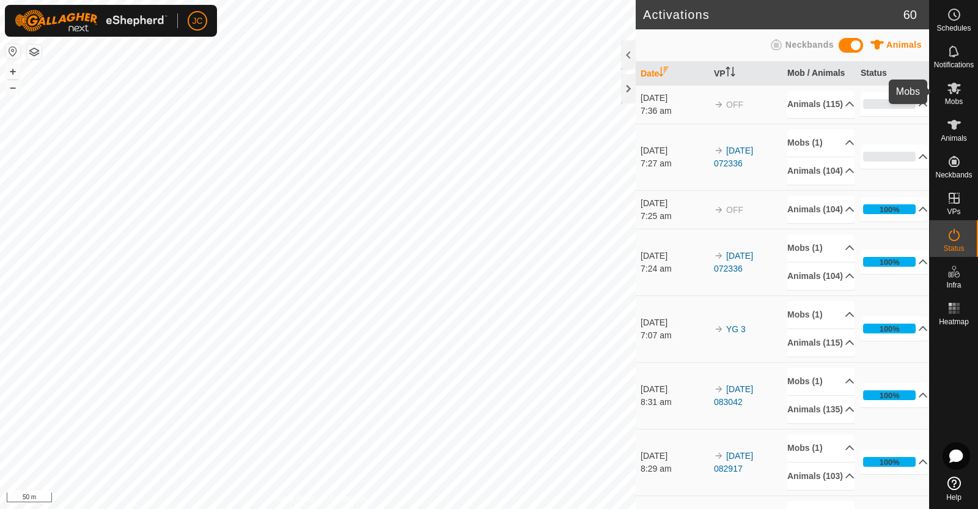
click at [957, 90] on icon at bounding box center [954, 89] width 13 height 12
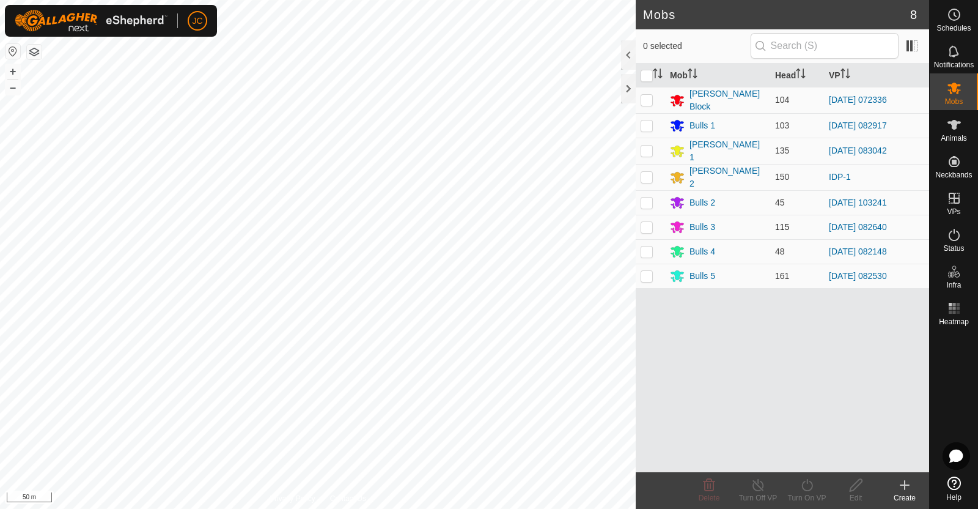
click at [648, 223] on p-checkbox at bounding box center [647, 227] width 12 height 10
checkbox input "true"
click at [700, 224] on div "Bulls 3" at bounding box center [703, 227] width 26 height 13
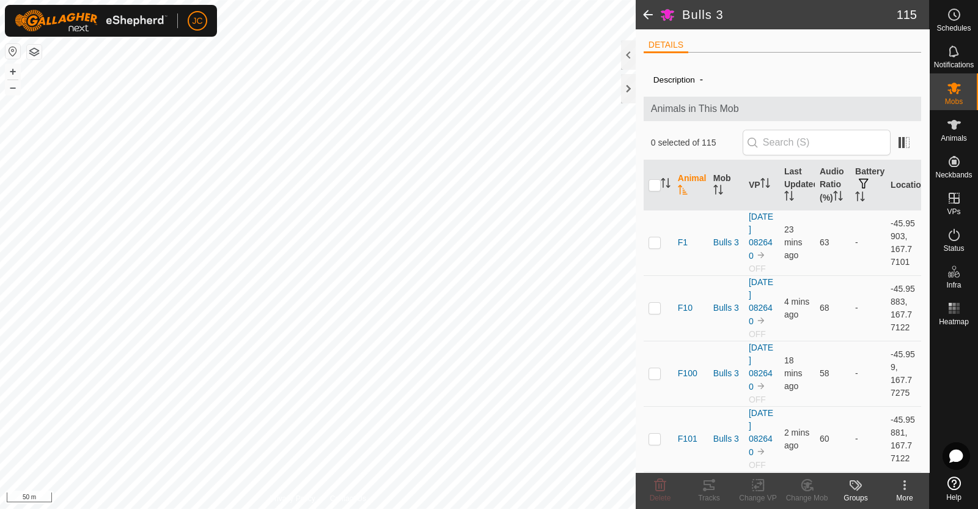
click at [651, 24] on span at bounding box center [648, 14] width 24 height 29
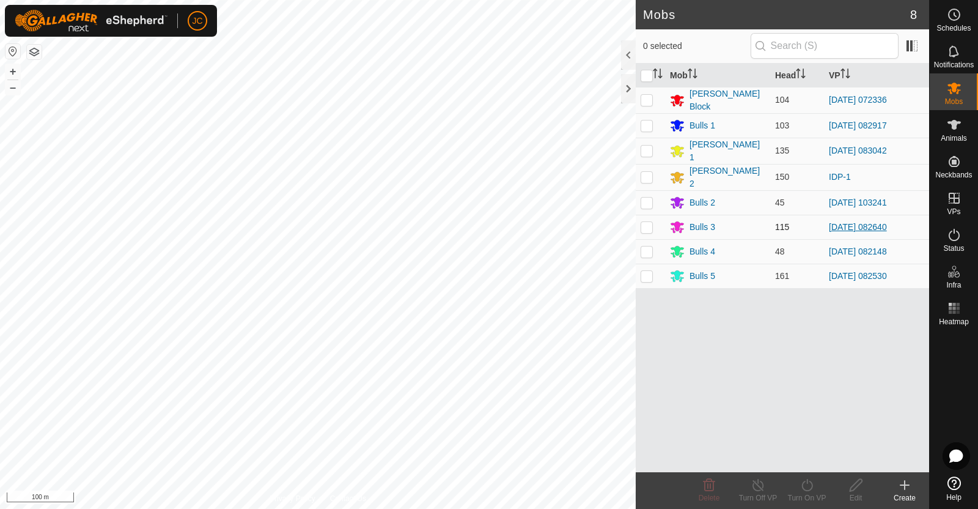
click at [842, 222] on link "[DATE] 082640" at bounding box center [858, 227] width 58 height 10
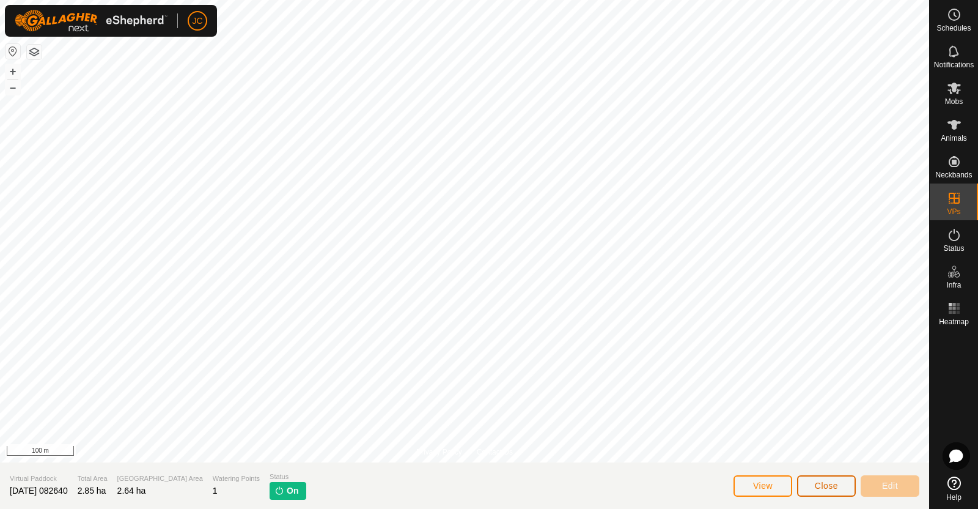
click at [830, 487] on span "Close" at bounding box center [826, 485] width 23 height 10
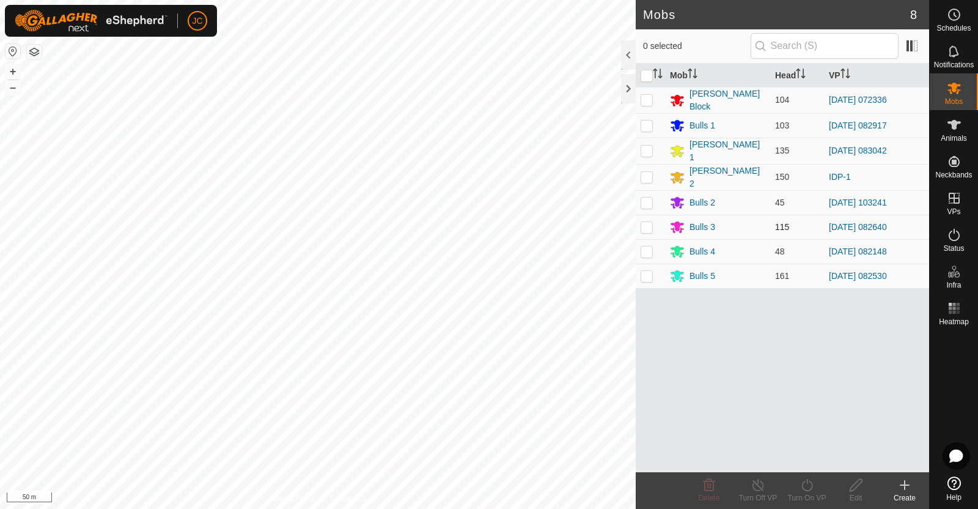
click at [647, 223] on p-checkbox at bounding box center [647, 227] width 12 height 10
checkbox input "true"
click at [808, 485] on icon at bounding box center [807, 484] width 15 height 15
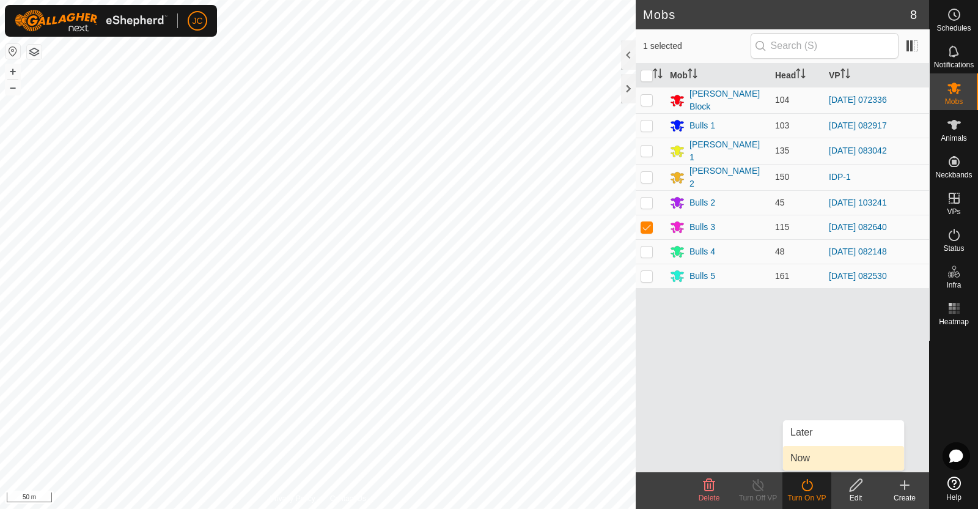
click at [806, 468] on link "Now" at bounding box center [843, 458] width 121 height 24
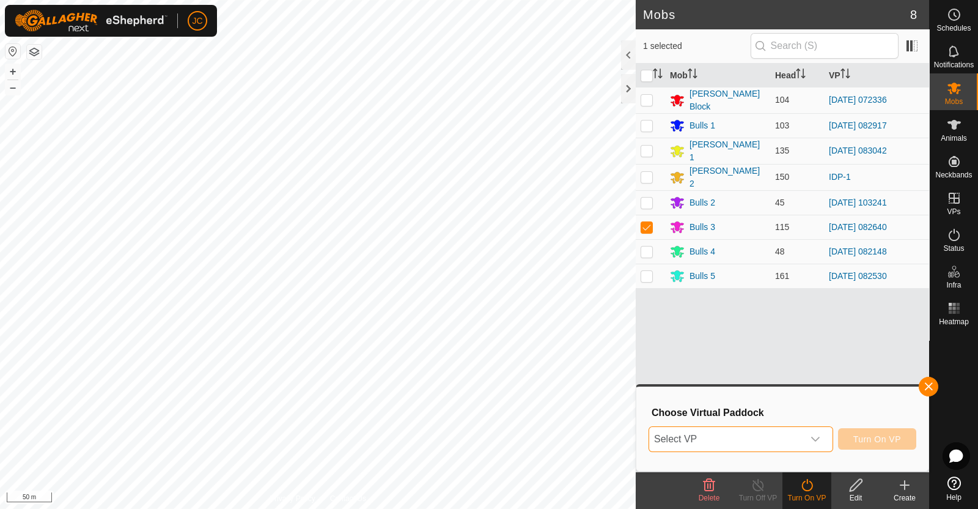
click at [767, 435] on span "Select VP" at bounding box center [726, 439] width 154 height 24
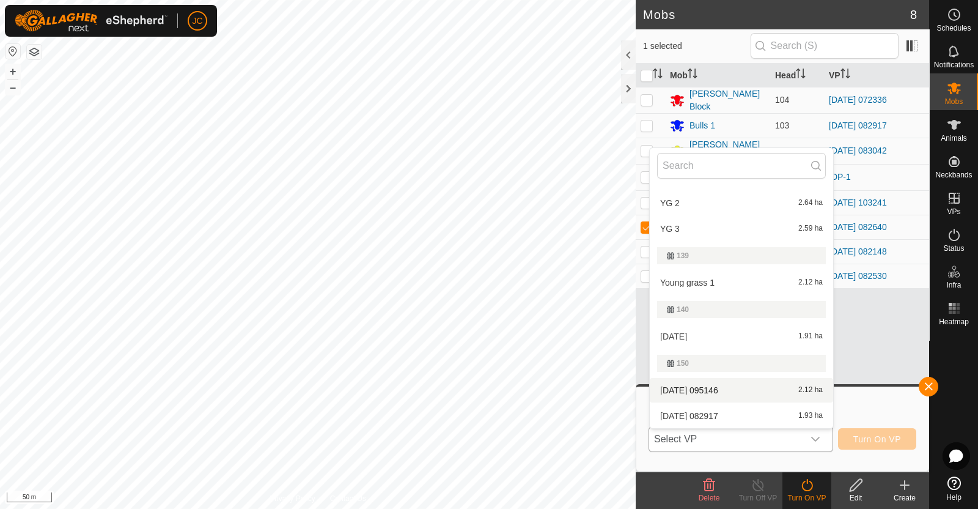
scroll to position [47, 0]
click at [737, 230] on li "YG 3 2.59 ha" at bounding box center [741, 228] width 183 height 24
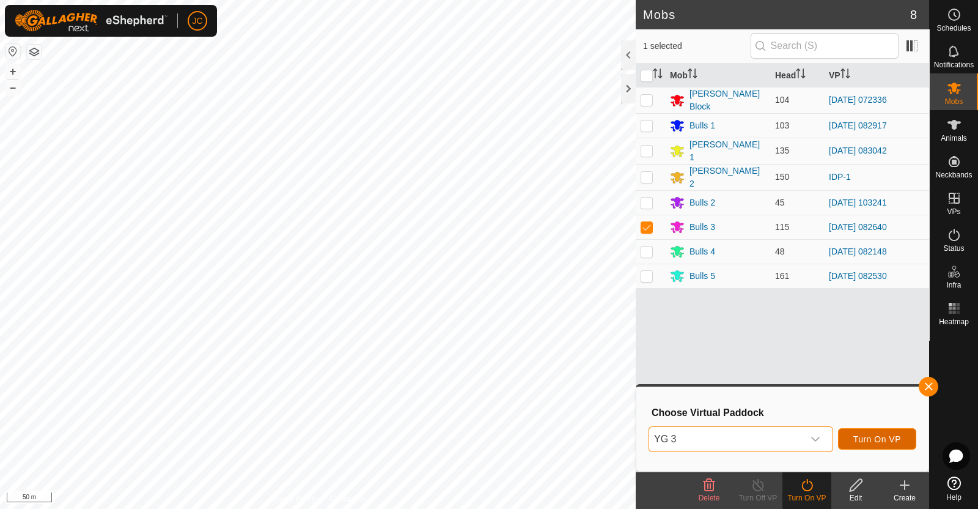
click at [880, 435] on span "Turn On VP" at bounding box center [877, 439] width 48 height 10
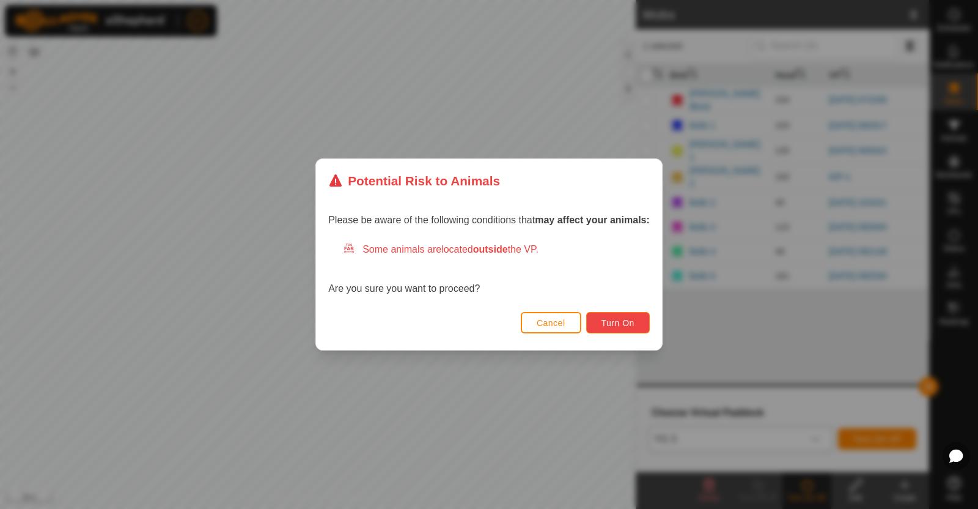
click at [636, 329] on button "Turn On" at bounding box center [618, 322] width 64 height 21
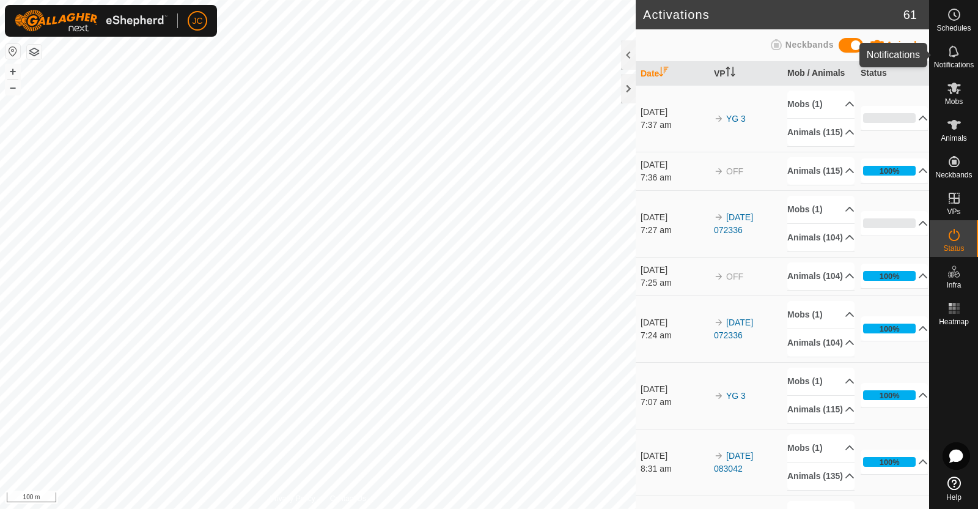
click at [959, 56] on icon at bounding box center [954, 51] width 15 height 15
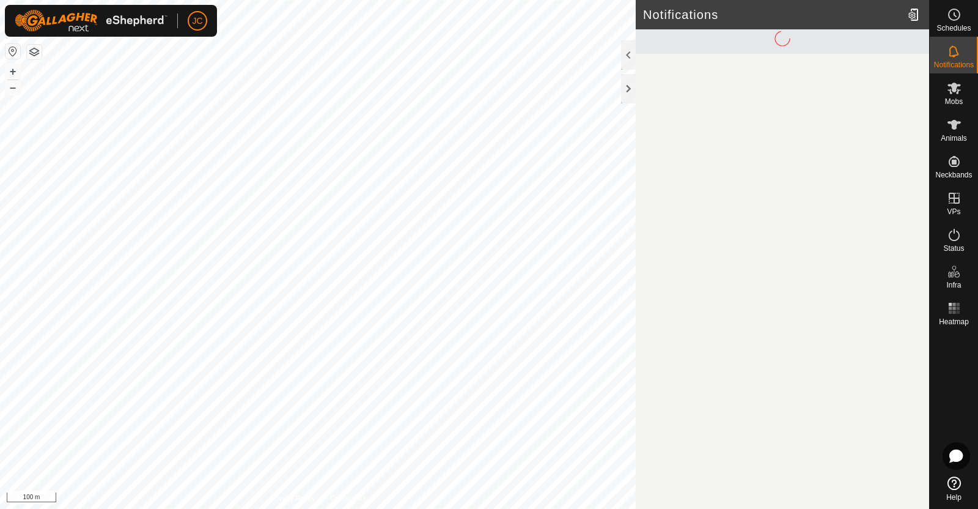
click at [959, 56] on icon at bounding box center [954, 51] width 15 height 15
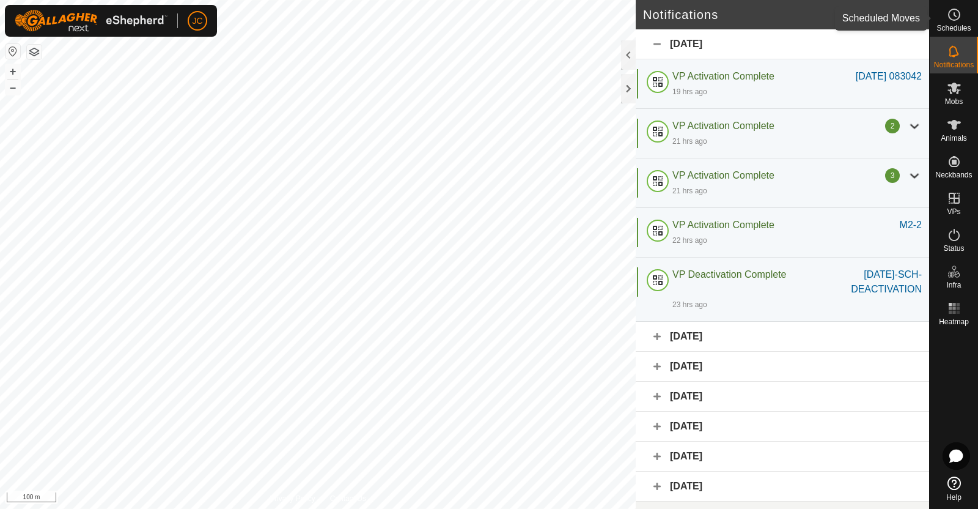
click at [962, 21] on es-schedule-vp-svg-icon at bounding box center [954, 15] width 22 height 20
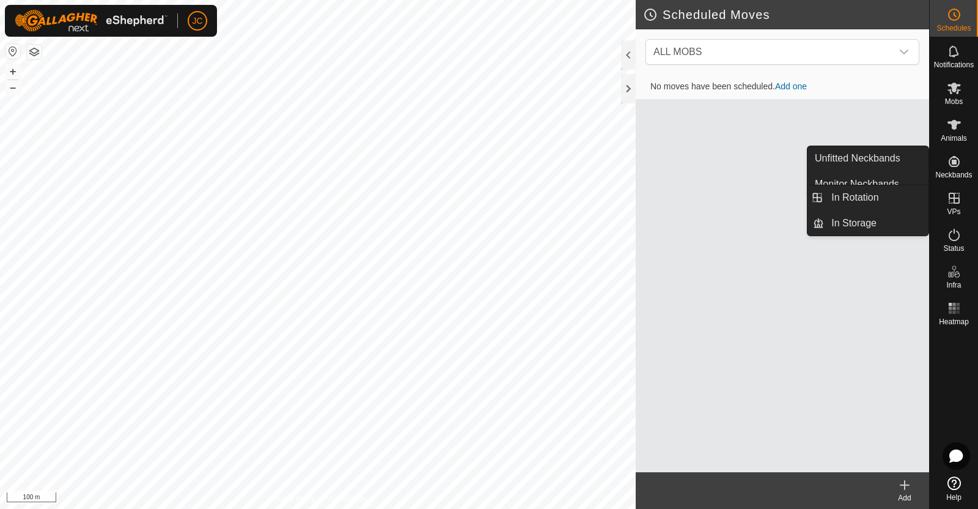
click at [958, 206] on es-virtualpaddocks-svg-icon at bounding box center [954, 198] width 22 height 20
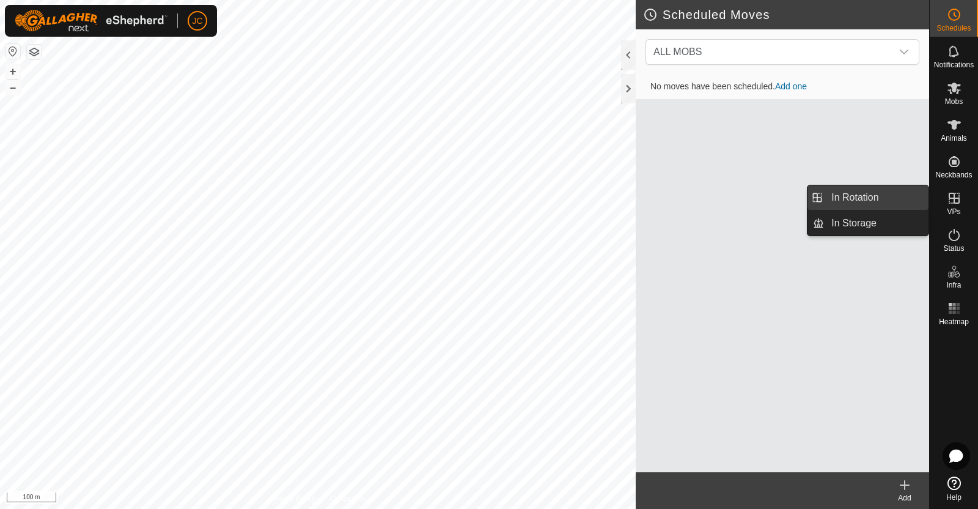
click at [908, 202] on link "In Rotation" at bounding box center [876, 197] width 105 height 24
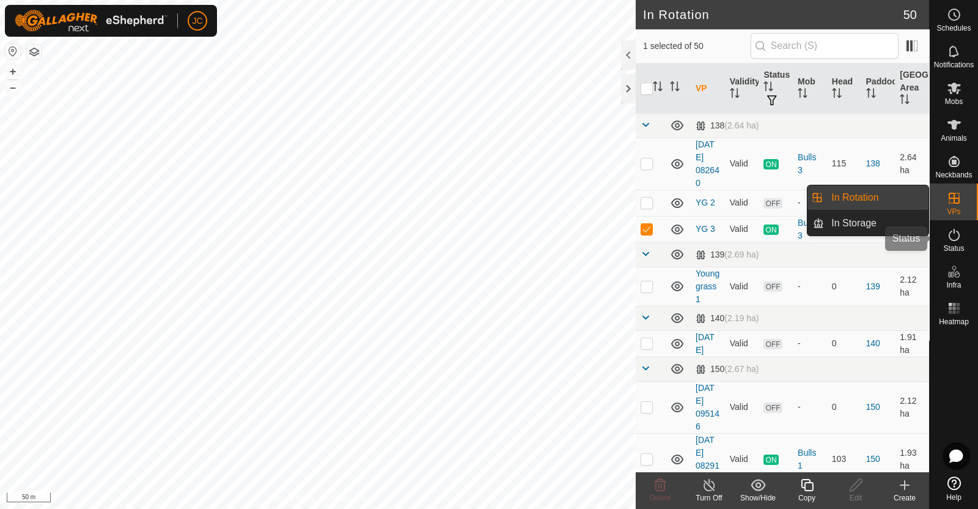
click at [960, 237] on icon at bounding box center [954, 234] width 15 height 15
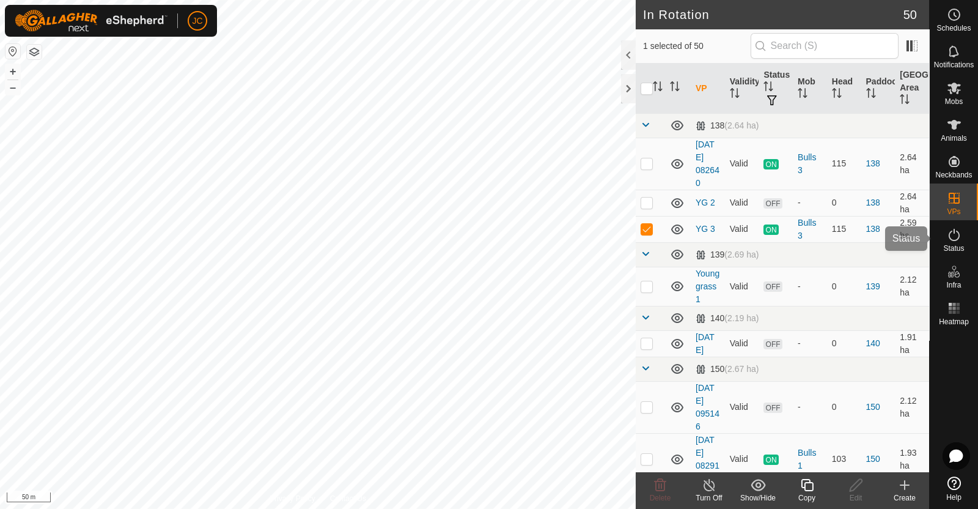
click at [967, 237] on div "Status" at bounding box center [954, 238] width 48 height 37
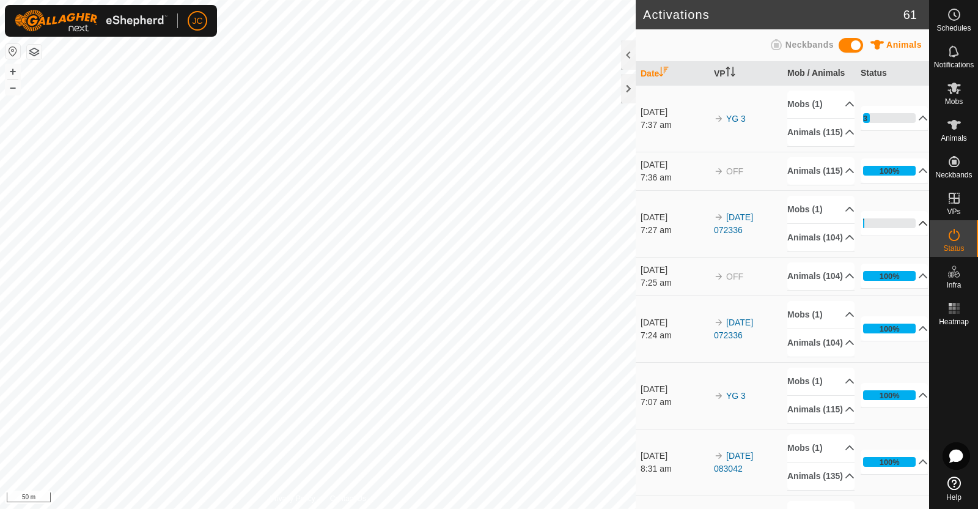
click at [908, 235] on p-accordion-header "2%" at bounding box center [894, 223] width 67 height 24
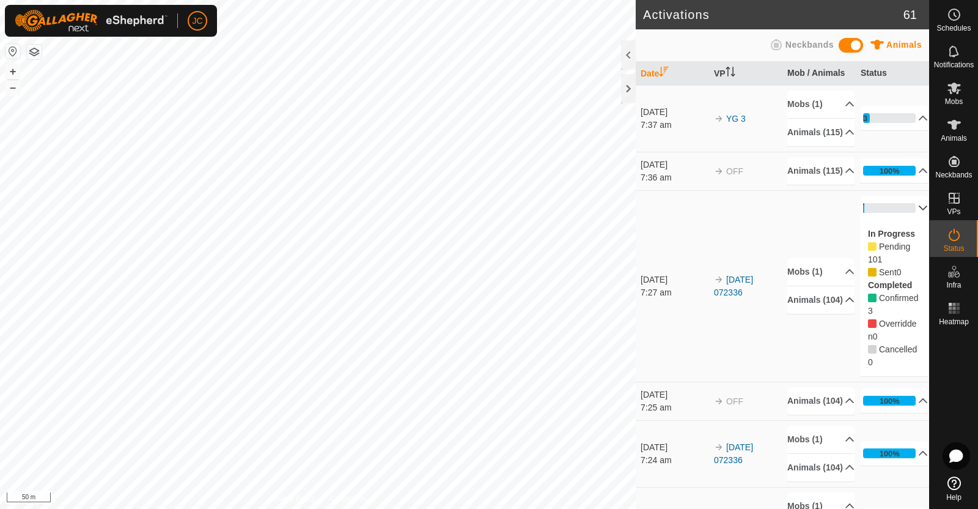
click at [904, 220] on p-accordion-header "2%" at bounding box center [894, 208] width 67 height 24
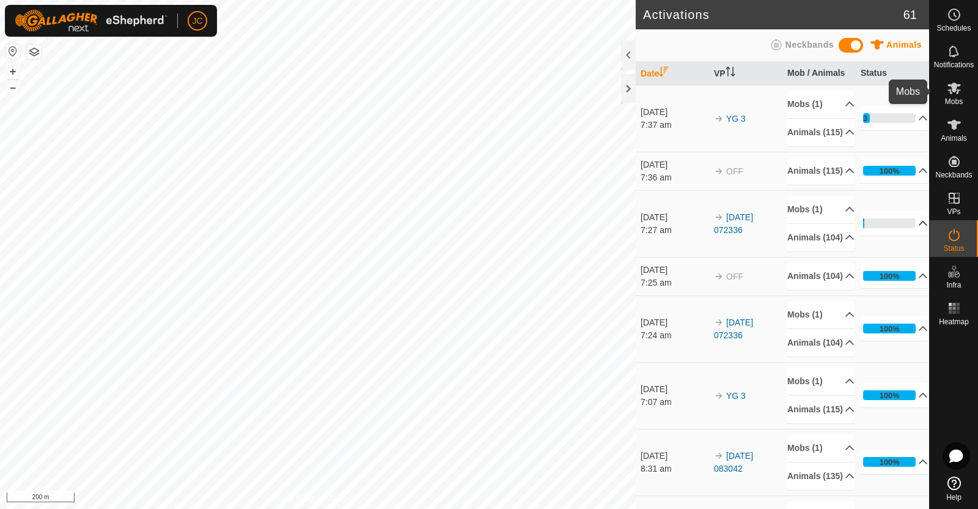
click at [951, 84] on icon at bounding box center [954, 88] width 15 height 15
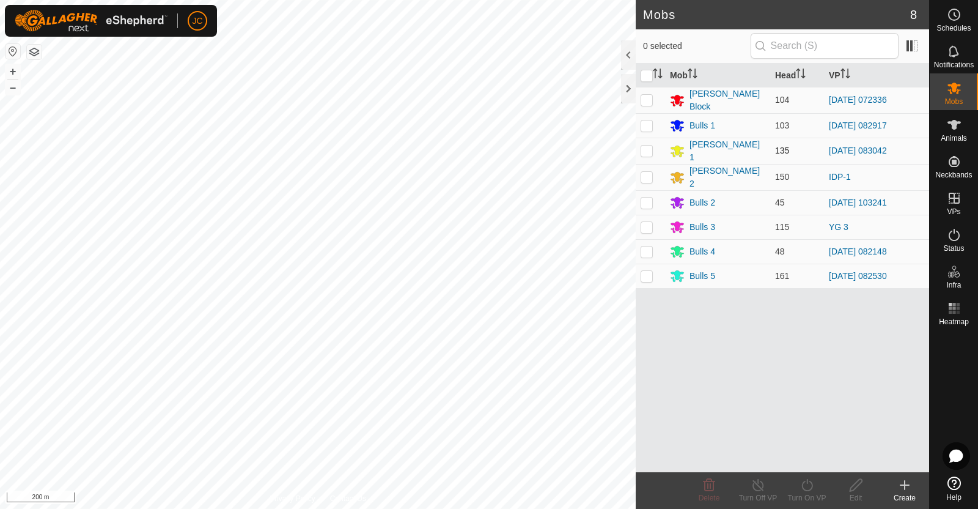
click at [642, 146] on p-checkbox at bounding box center [647, 150] width 12 height 10
checkbox input "true"
click at [804, 490] on icon at bounding box center [807, 484] width 15 height 15
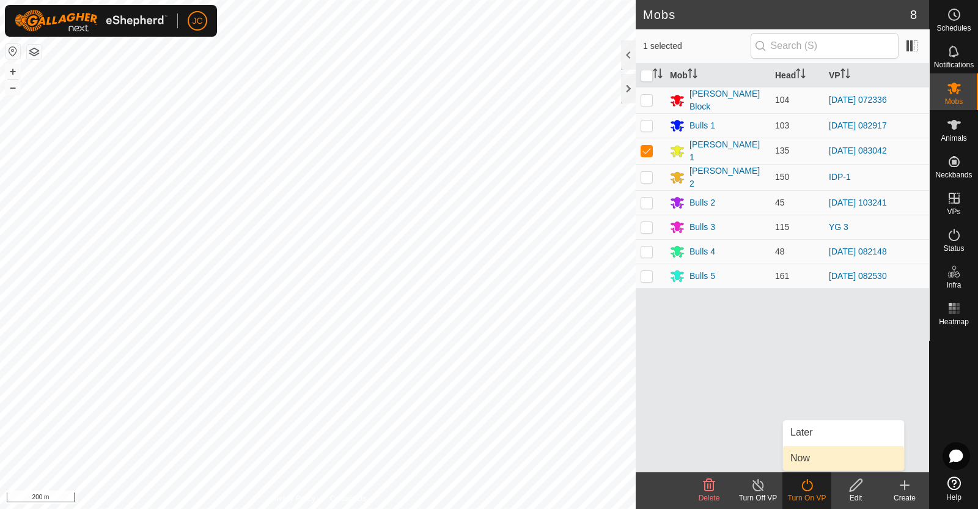
click at [803, 457] on link "Now" at bounding box center [843, 458] width 121 height 24
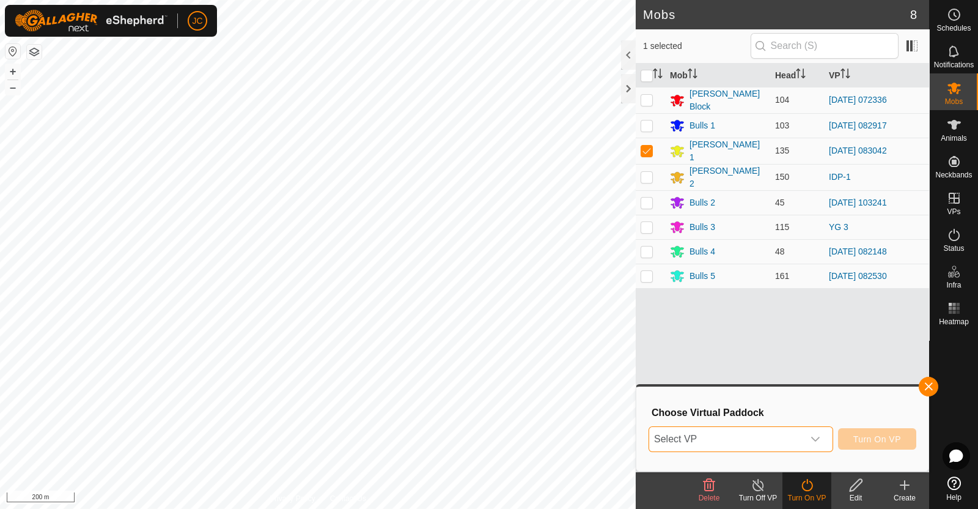
click at [801, 438] on span "Select VP" at bounding box center [726, 439] width 154 height 24
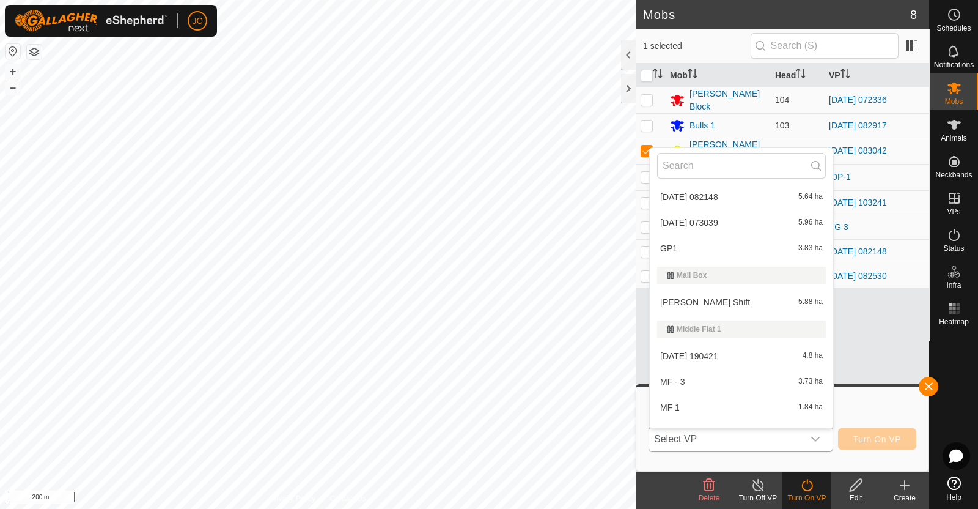
scroll to position [741, 0]
click at [732, 301] on li "Bickley Shift 5.88 ha" at bounding box center [741, 301] width 183 height 24
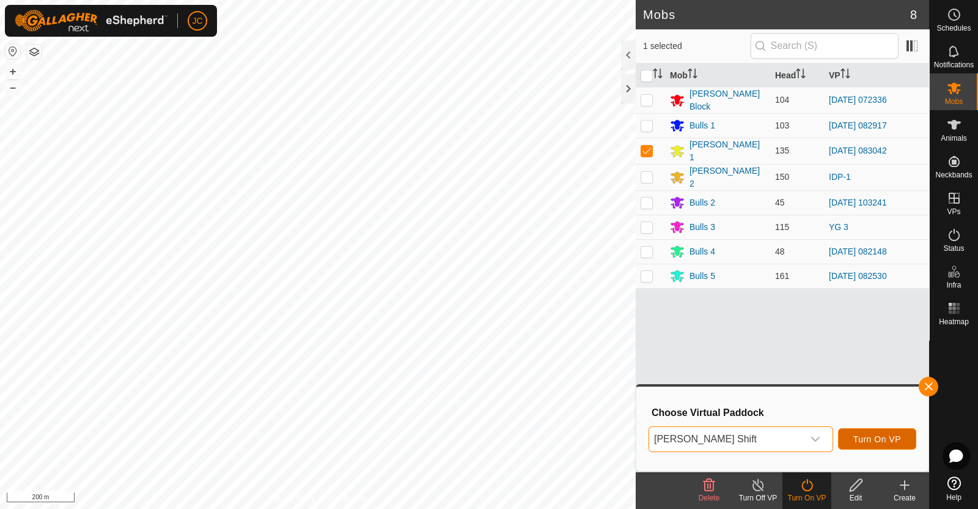
click at [913, 441] on button "Turn On VP" at bounding box center [877, 438] width 78 height 21
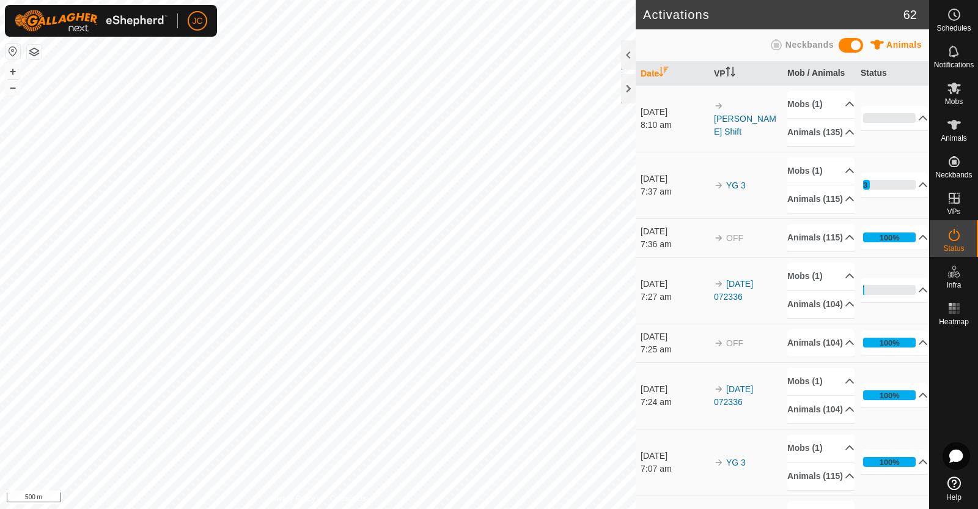
click at [366, 508] on html "JC Schedules Notifications Mobs Animals Neckbands VPs Status Infra Heatmap Help…" at bounding box center [489, 254] width 978 height 509
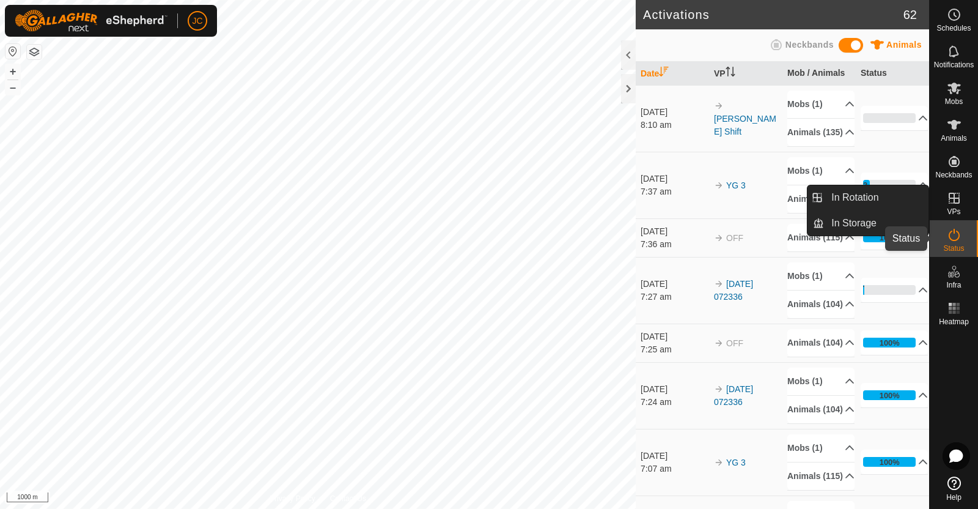
click at [954, 234] on icon at bounding box center [954, 234] width 15 height 15
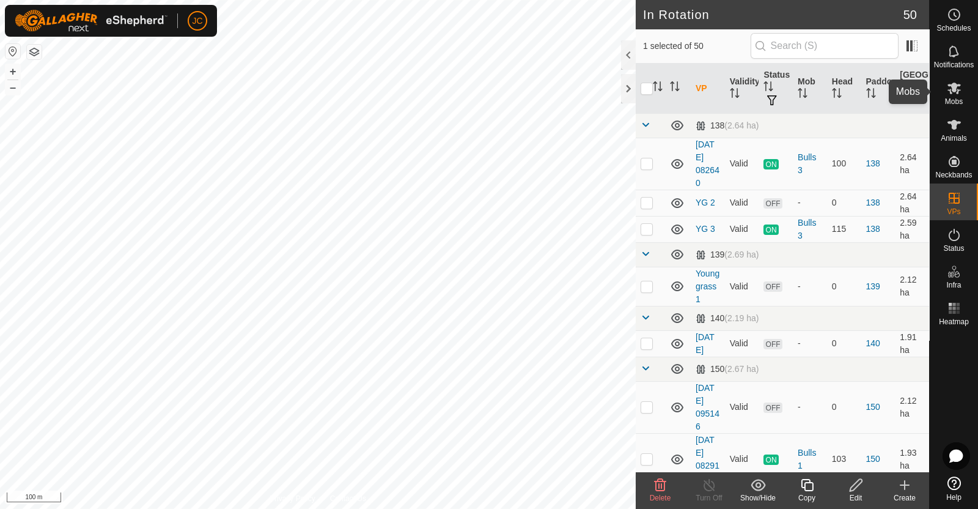
click at [954, 94] on icon at bounding box center [954, 88] width 15 height 15
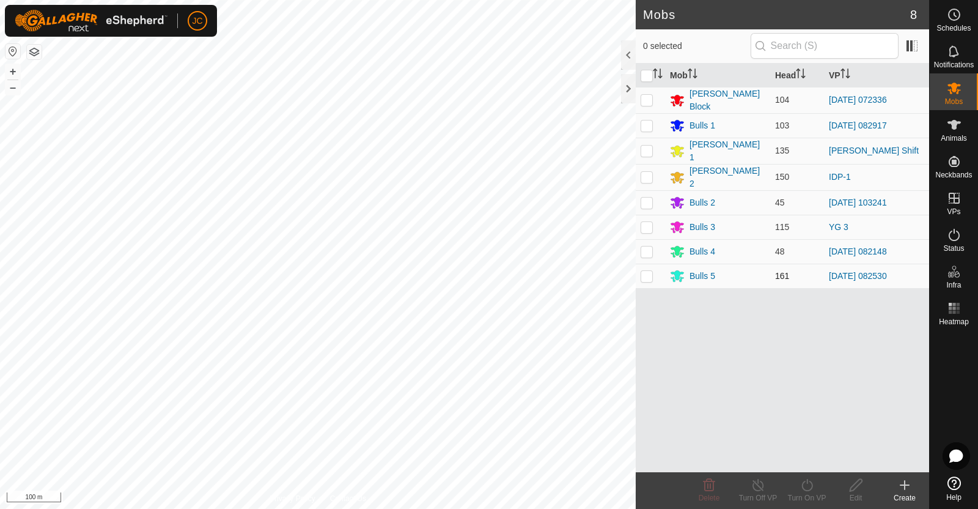
click at [648, 271] on p-checkbox at bounding box center [647, 276] width 12 height 10
checkbox input "true"
click at [805, 496] on div "Turn On VP" at bounding box center [806, 497] width 49 height 11
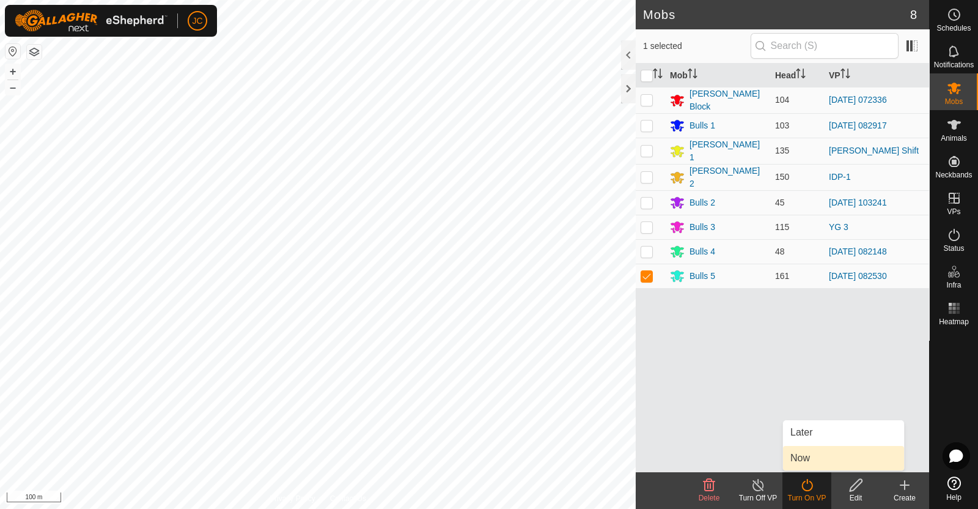
click at [802, 457] on link "Now" at bounding box center [843, 458] width 121 height 24
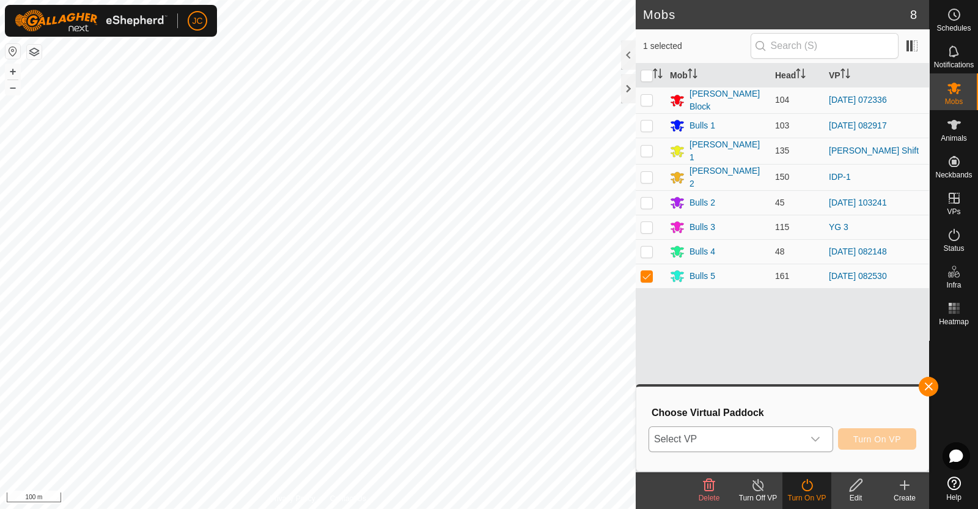
click at [789, 444] on span "Select VP" at bounding box center [726, 439] width 154 height 24
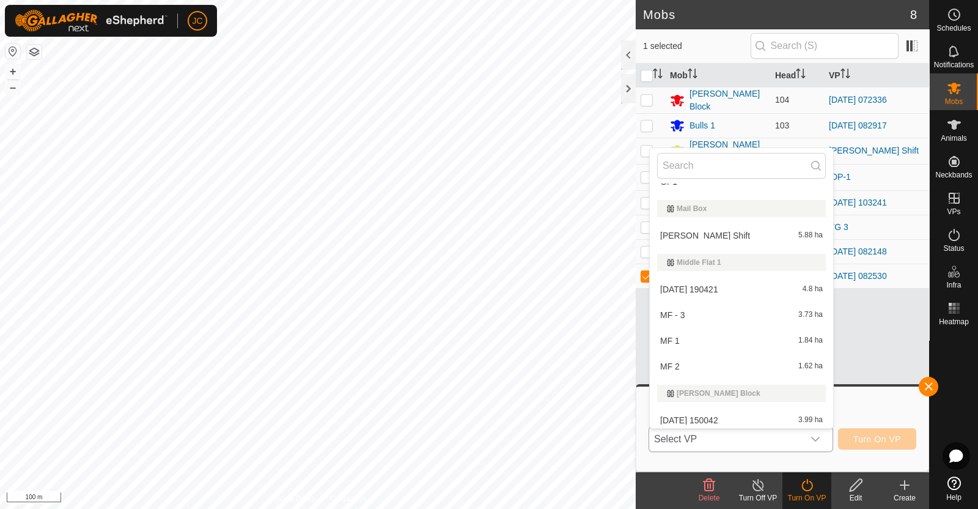
scroll to position [1487, 0]
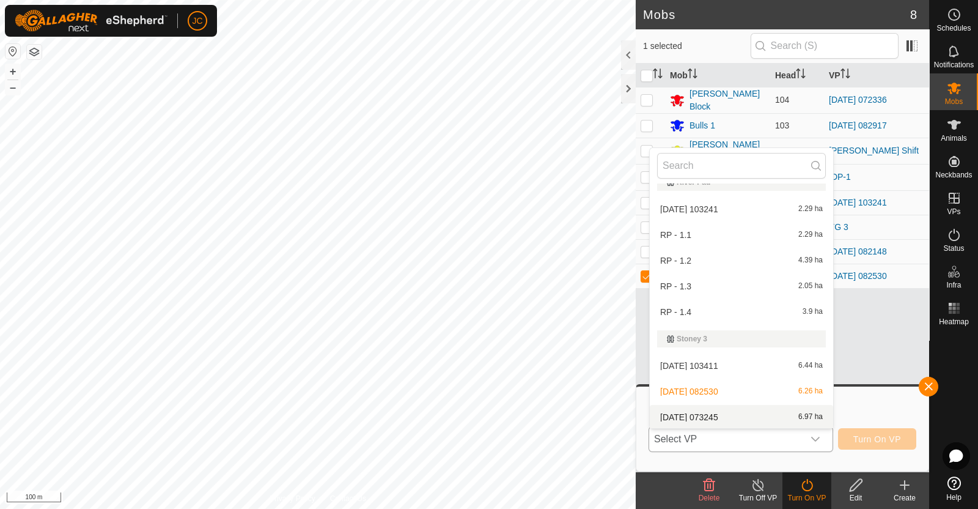
click at [745, 414] on li "2025-08-18 073245 6.97 ha" at bounding box center [741, 417] width 183 height 24
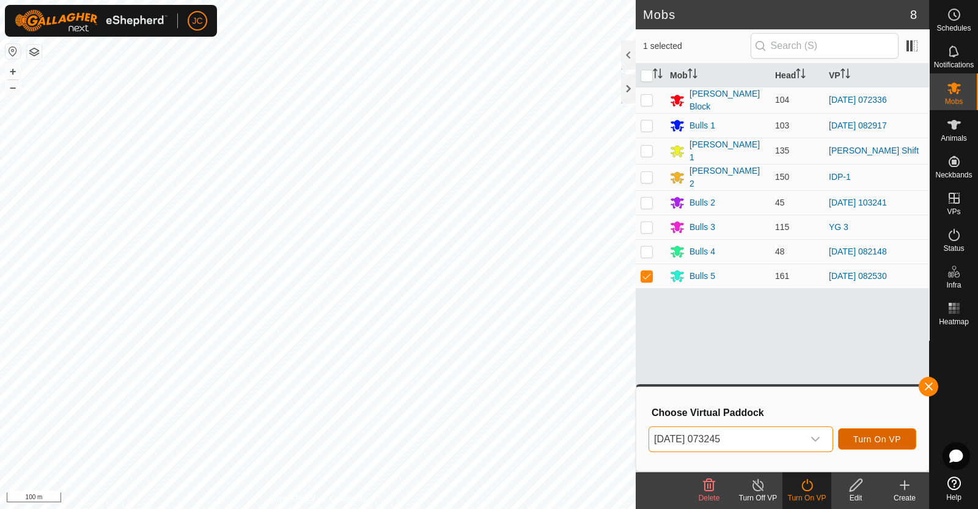
click at [894, 434] on span "Turn On VP" at bounding box center [877, 439] width 48 height 10
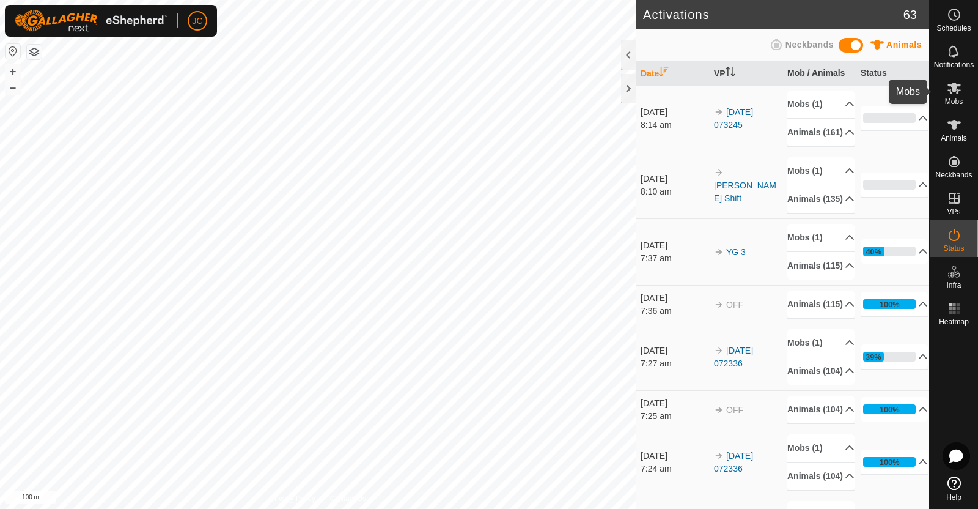
click at [960, 103] on span "Mobs" at bounding box center [954, 101] width 18 height 7
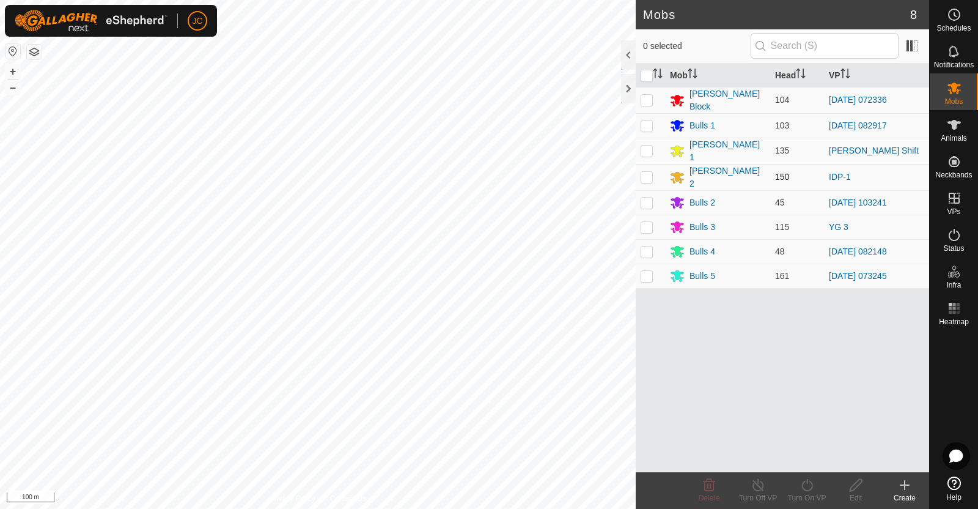
click at [647, 172] on p-checkbox at bounding box center [647, 177] width 12 height 10
checkbox input "true"
click at [809, 486] on icon at bounding box center [807, 484] width 15 height 15
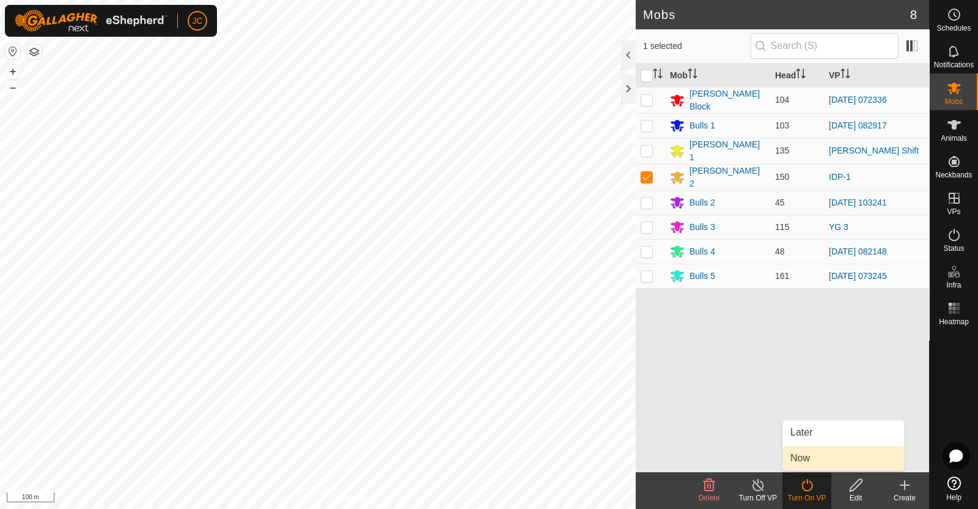
click at [807, 454] on link "Now" at bounding box center [843, 458] width 121 height 24
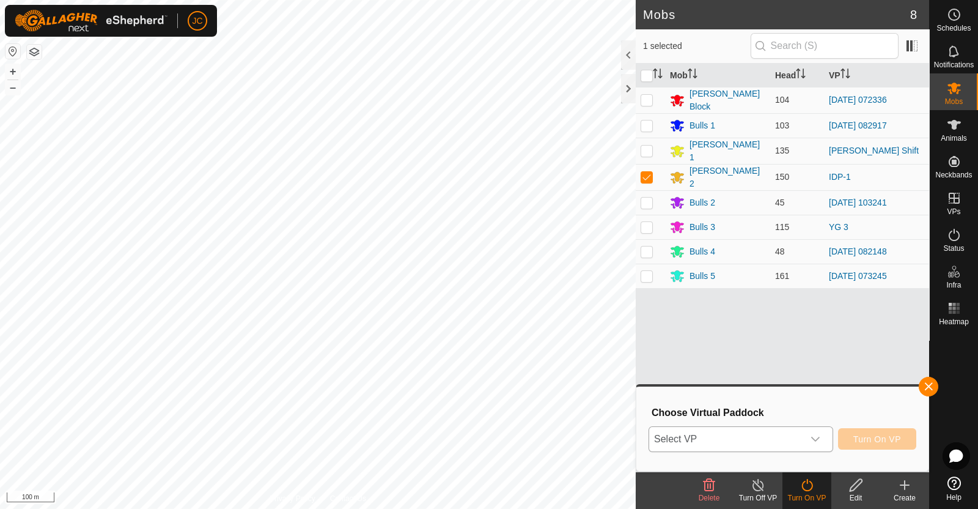
click at [804, 443] on div "dropdown trigger" at bounding box center [815, 439] width 24 height 24
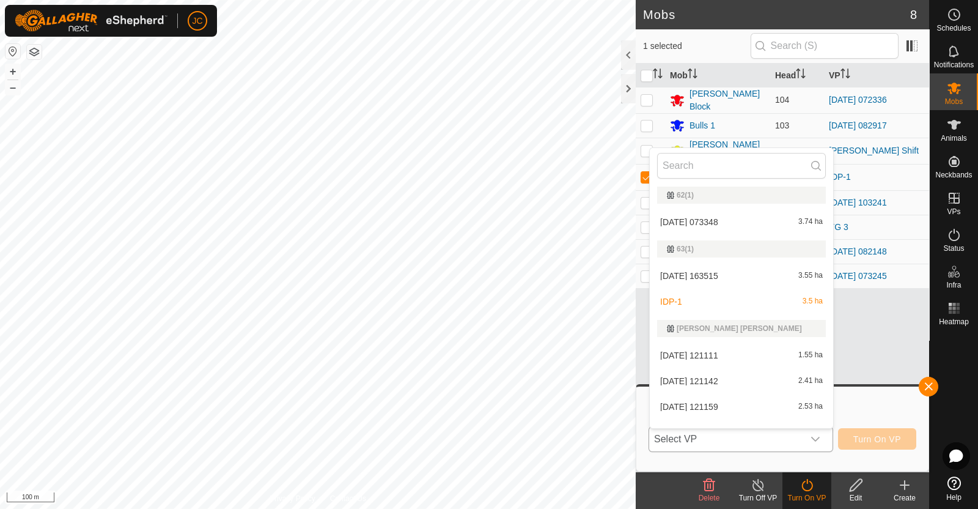
scroll to position [305, 0]
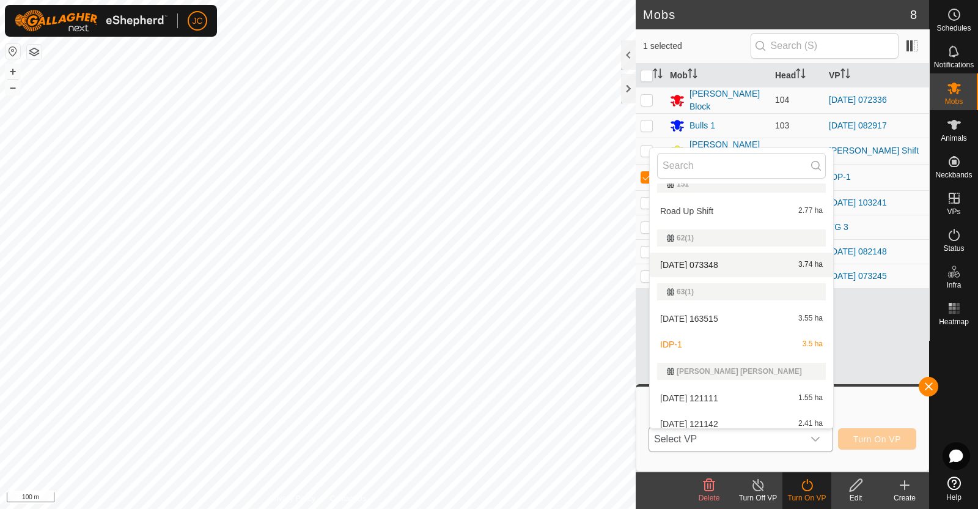
click at [738, 260] on li "2025-08-18 073348 3.74 ha" at bounding box center [741, 264] width 183 height 24
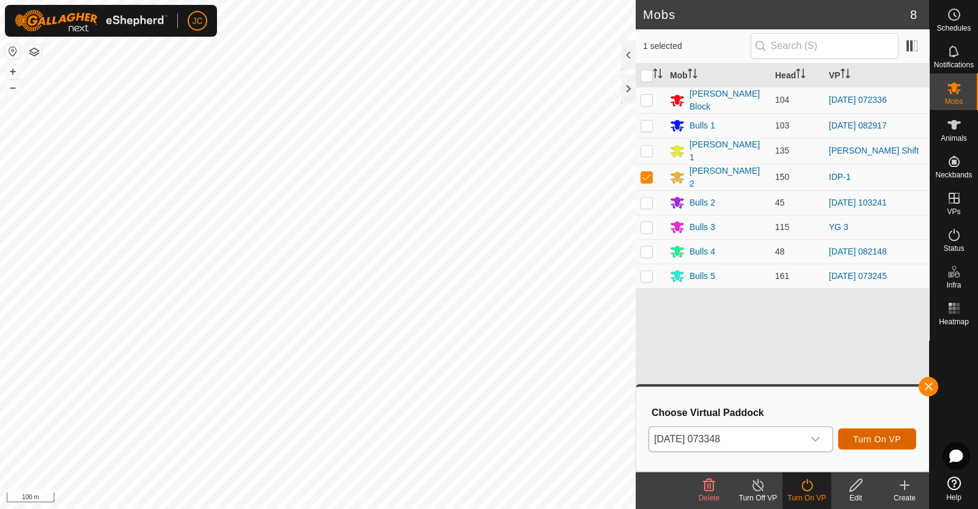
click at [882, 435] on span "Turn On VP" at bounding box center [877, 439] width 48 height 10
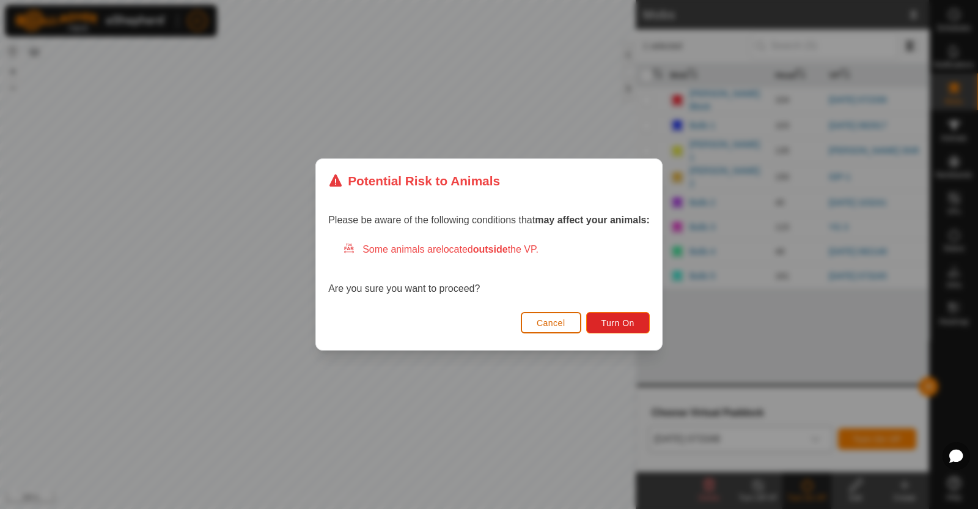
click at [559, 326] on span "Cancel" at bounding box center [551, 323] width 29 height 10
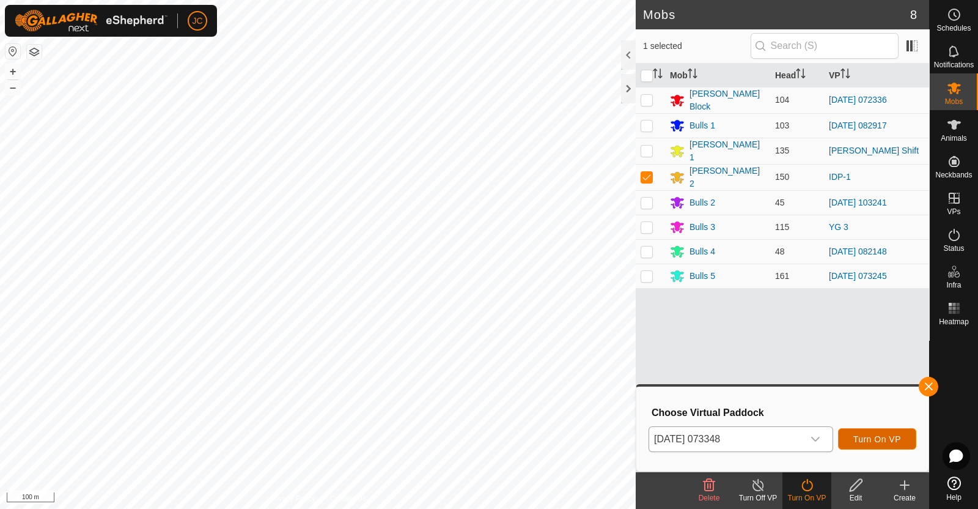
click at [871, 435] on span "Turn On VP" at bounding box center [877, 439] width 48 height 10
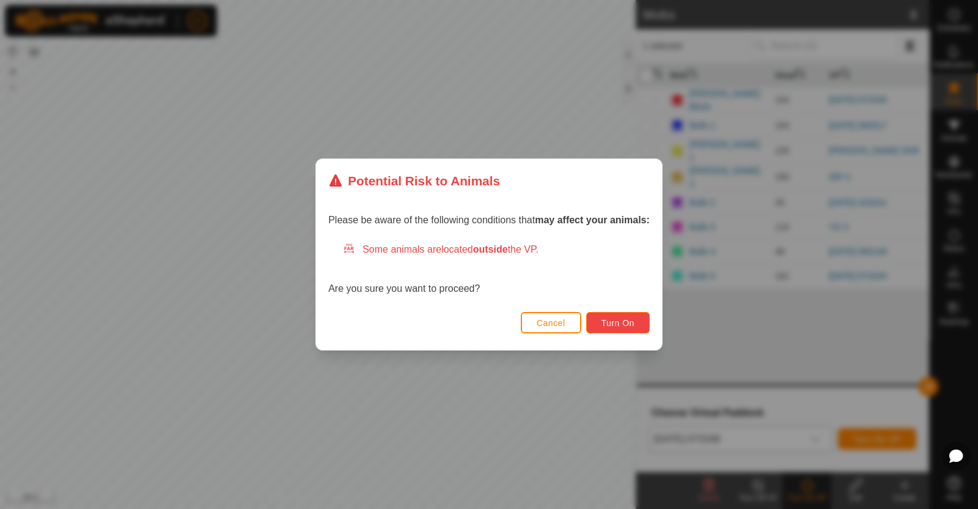
click at [642, 331] on button "Turn On" at bounding box center [618, 322] width 64 height 21
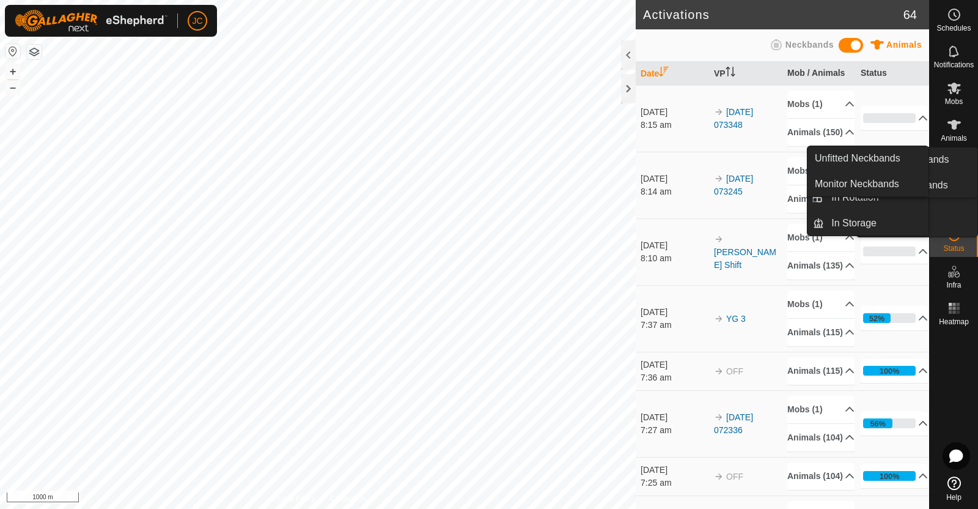
click at [957, 84] on icon at bounding box center [954, 88] width 15 height 15
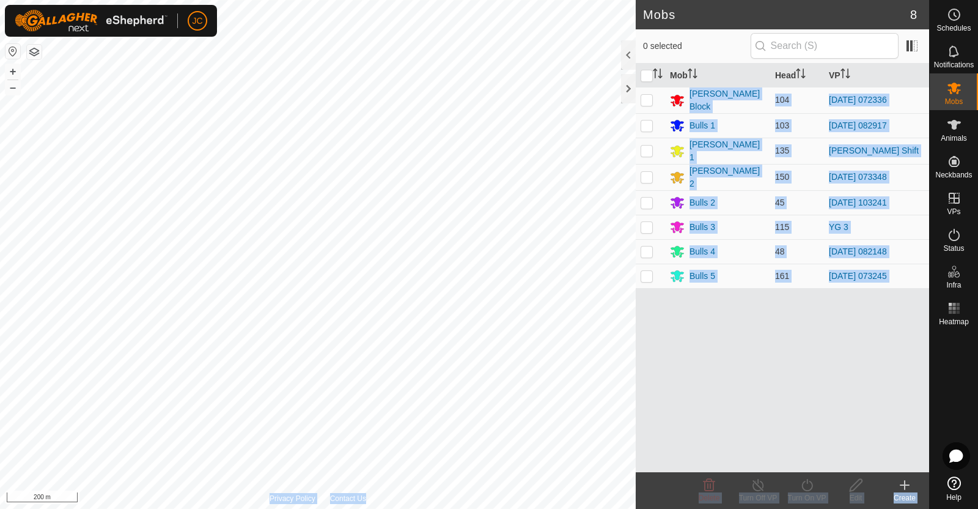
click at [601, 389] on div "Mobs 8 0 selected Mob Head VP Moores Block 104 2025-08-18 072336 Bulls 1 103 20…" at bounding box center [464, 254] width 929 height 509
